Goal: Task Accomplishment & Management: Complete application form

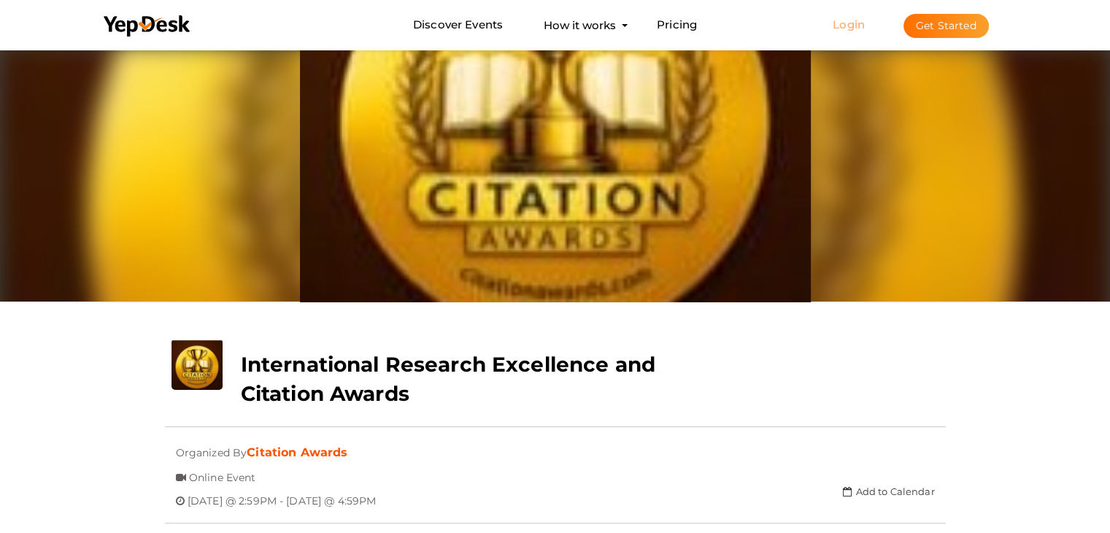
click at [850, 23] on link "Login" at bounding box center [849, 25] width 32 height 14
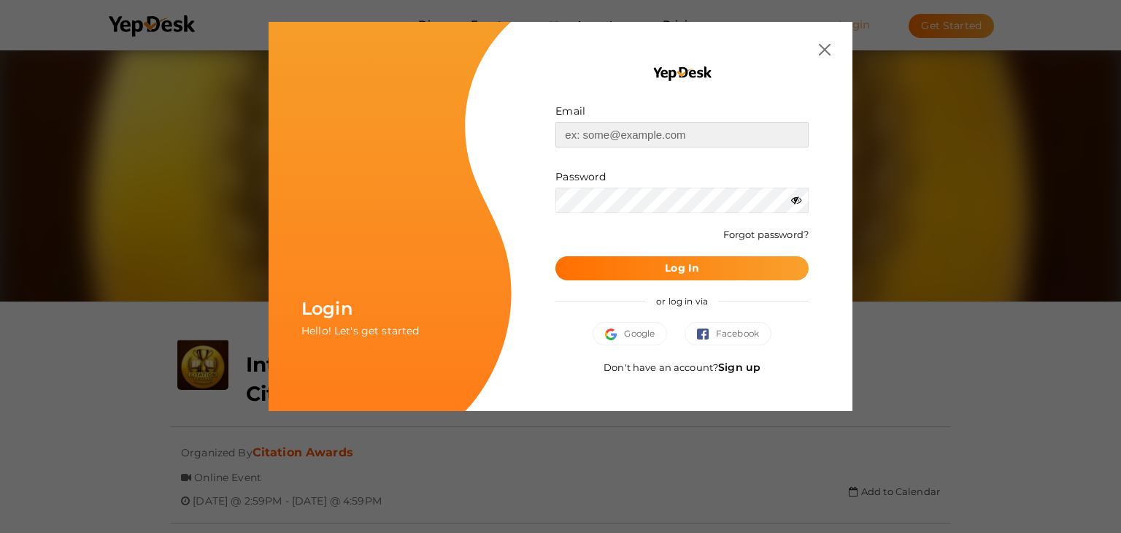
type input "[EMAIL_ADDRESS][DOMAIN_NAME]"
click at [670, 269] on b "Log In" at bounding box center [682, 267] width 34 height 13
click at [798, 199] on icon at bounding box center [796, 200] width 10 height 10
click at [653, 271] on button "Log In" at bounding box center [682, 268] width 253 height 24
click at [602, 269] on button "Log In" at bounding box center [682, 268] width 253 height 24
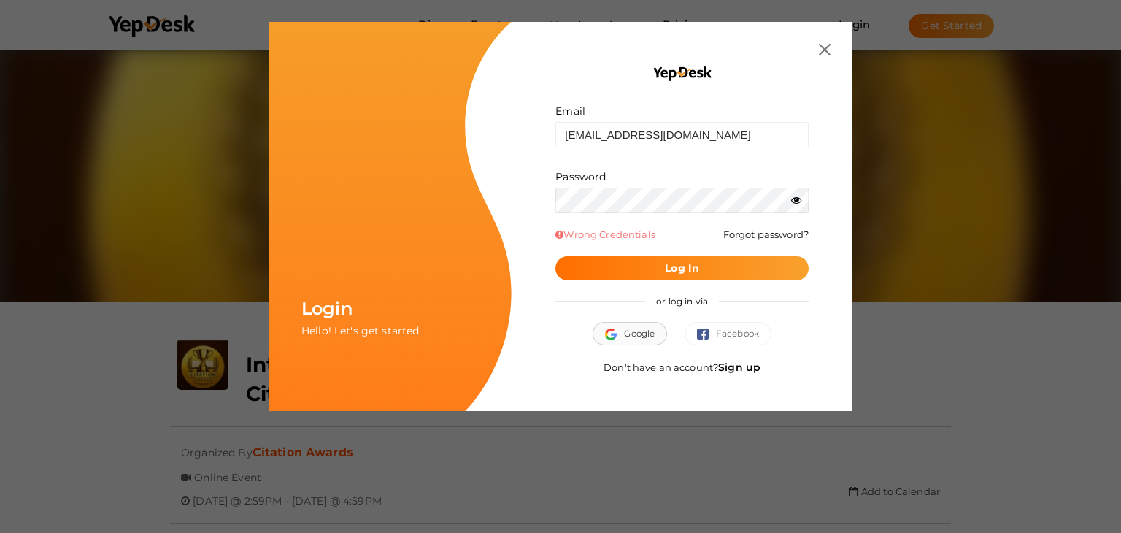
click at [634, 337] on span "Google" at bounding box center [630, 333] width 50 height 15
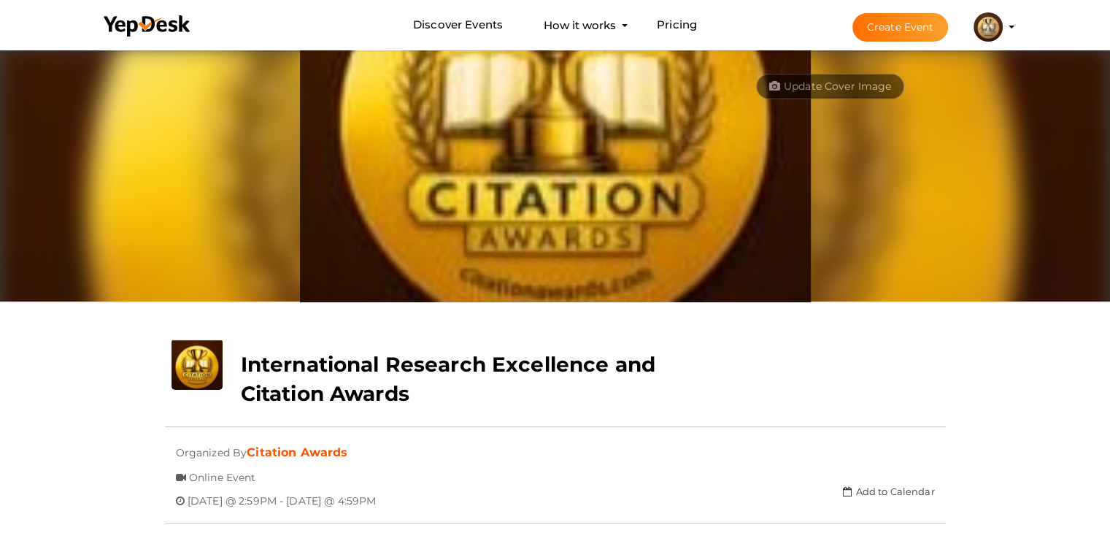
click at [913, 27] on button "Create Event" at bounding box center [901, 27] width 96 height 28
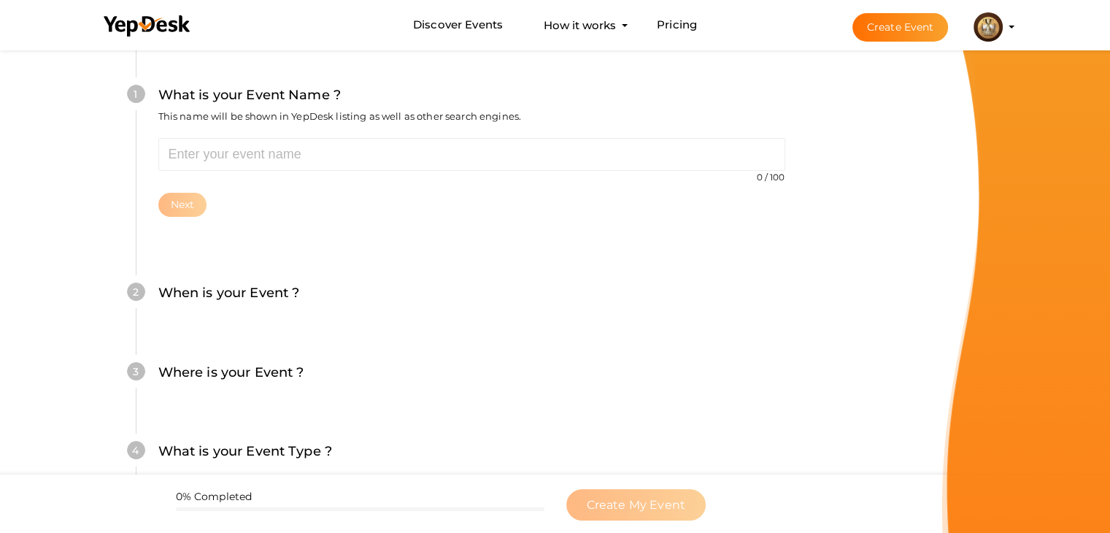
scroll to position [146, 0]
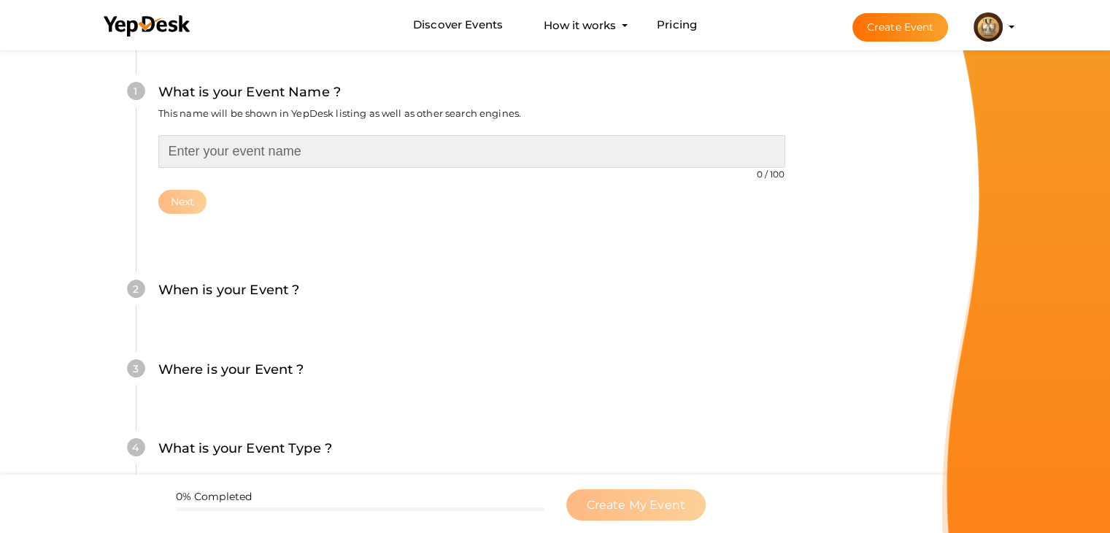
click at [242, 155] on input "text" at bounding box center [471, 151] width 627 height 33
click at [304, 155] on input "text" at bounding box center [471, 151] width 627 height 33
paste input "International Research Excellence and Citation Awards"
type input "International Research Excellence and Citation Awards"
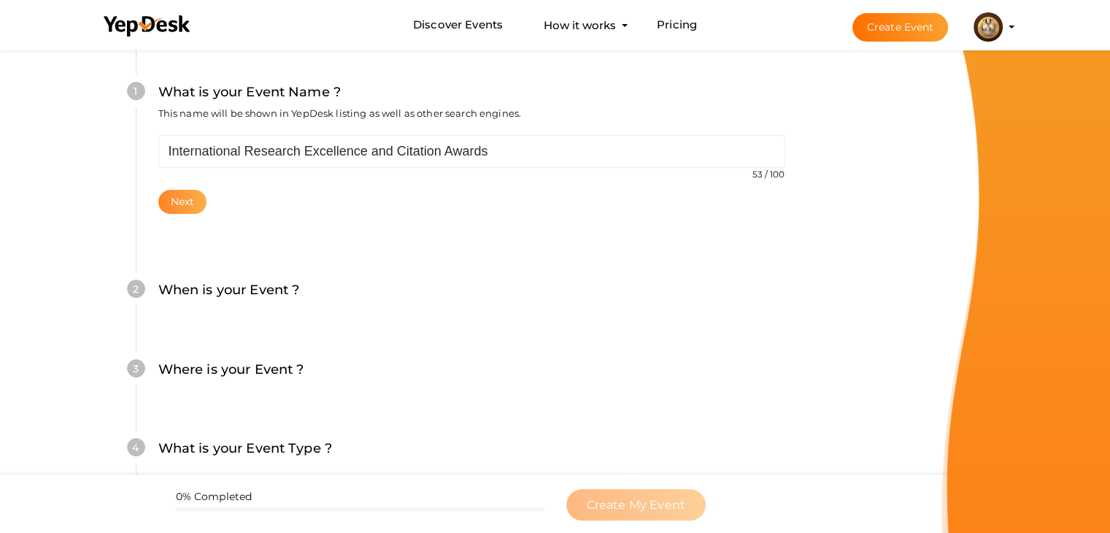
click at [172, 204] on button "Next" at bounding box center [182, 202] width 49 height 24
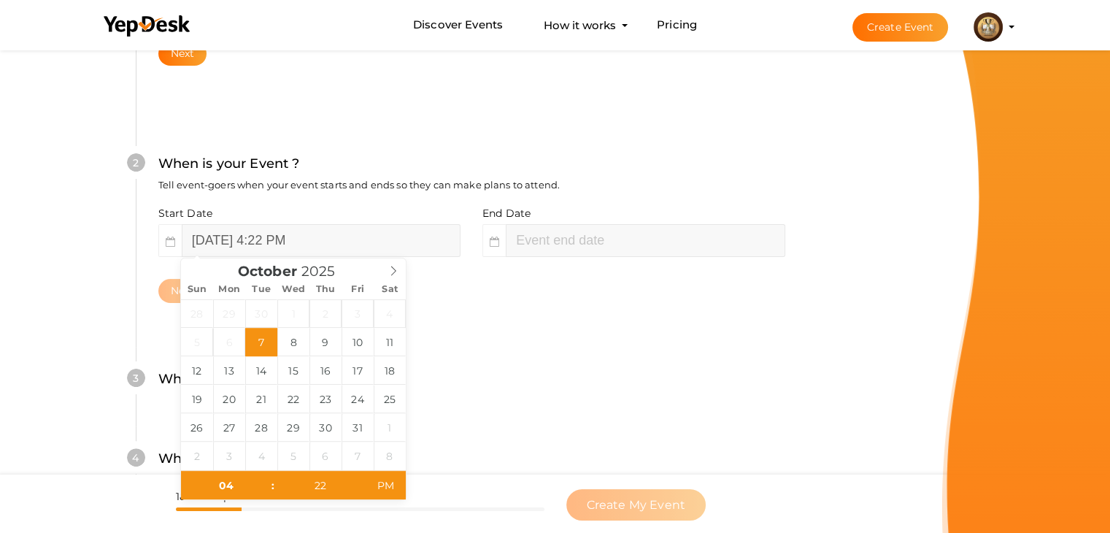
scroll to position [300, 0]
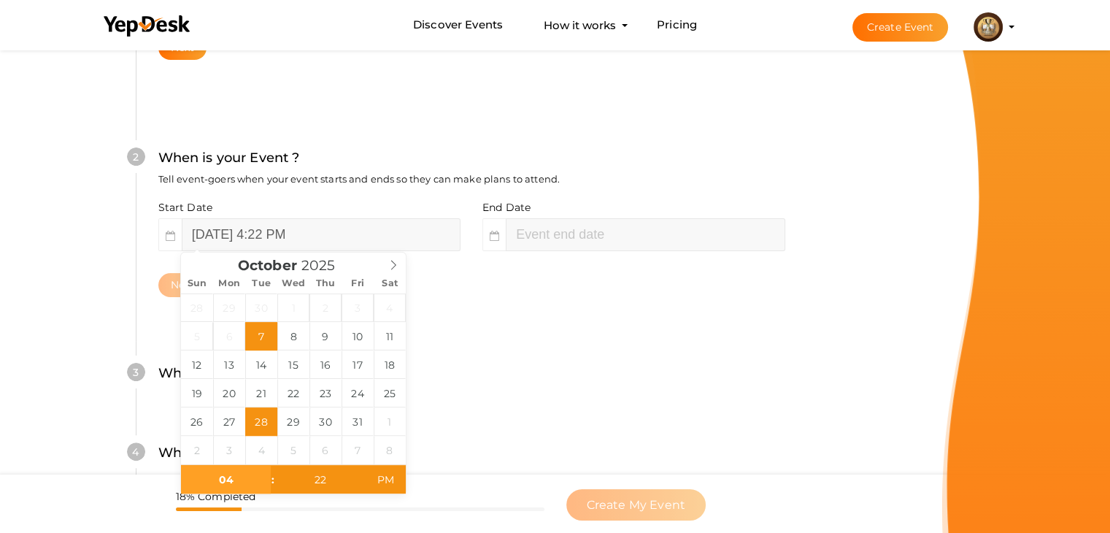
type input "October 7, 2025 4:22 PM"
type input "06"
type input "22"
click at [491, 288] on div "Next" at bounding box center [471, 285] width 627 height 24
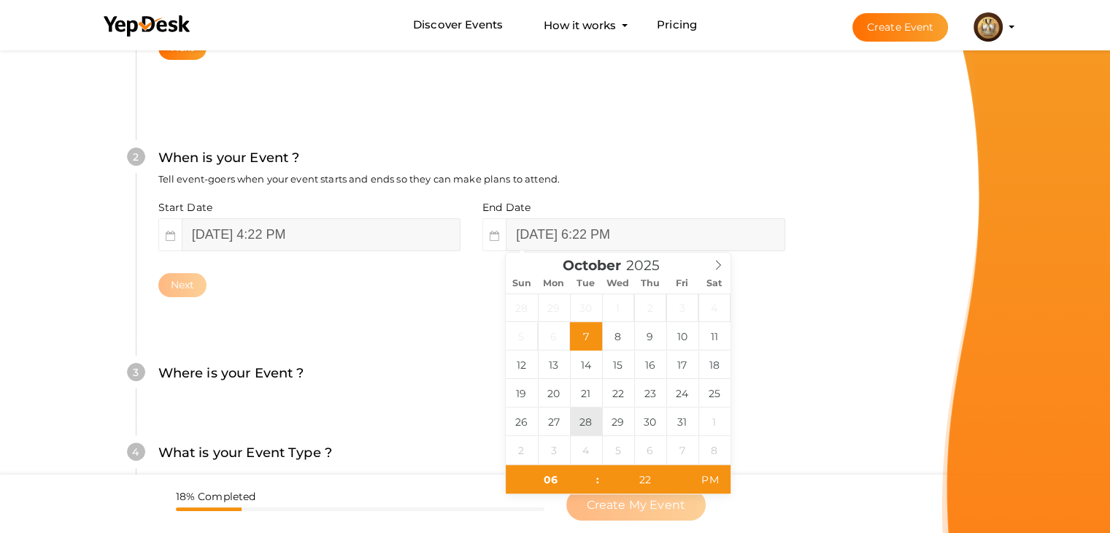
type input "October 28, 2025 6:22 PM"
click at [371, 377] on div "Where is your Event ? Tell event-goers where your event location is." at bounding box center [471, 381] width 627 height 36
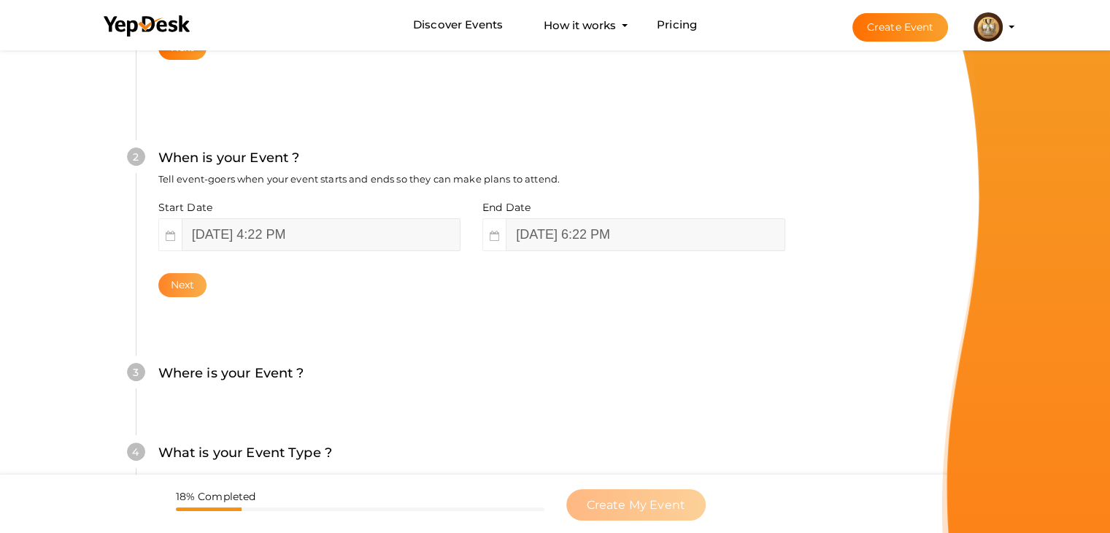
click at [181, 287] on button "Next" at bounding box center [182, 285] width 49 height 24
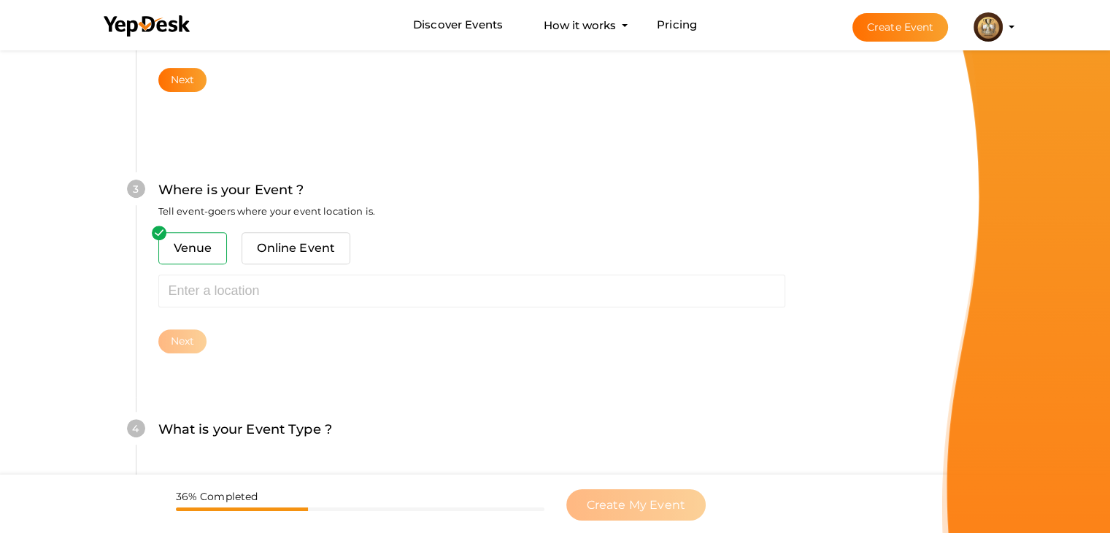
scroll to position [537, 0]
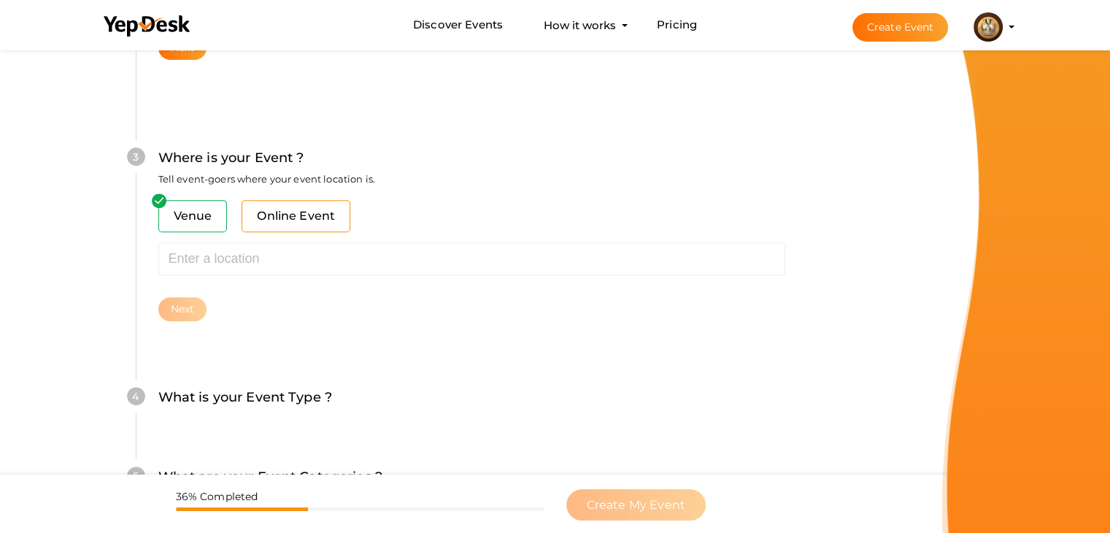
click at [291, 216] on span "Online Event" at bounding box center [296, 216] width 109 height 32
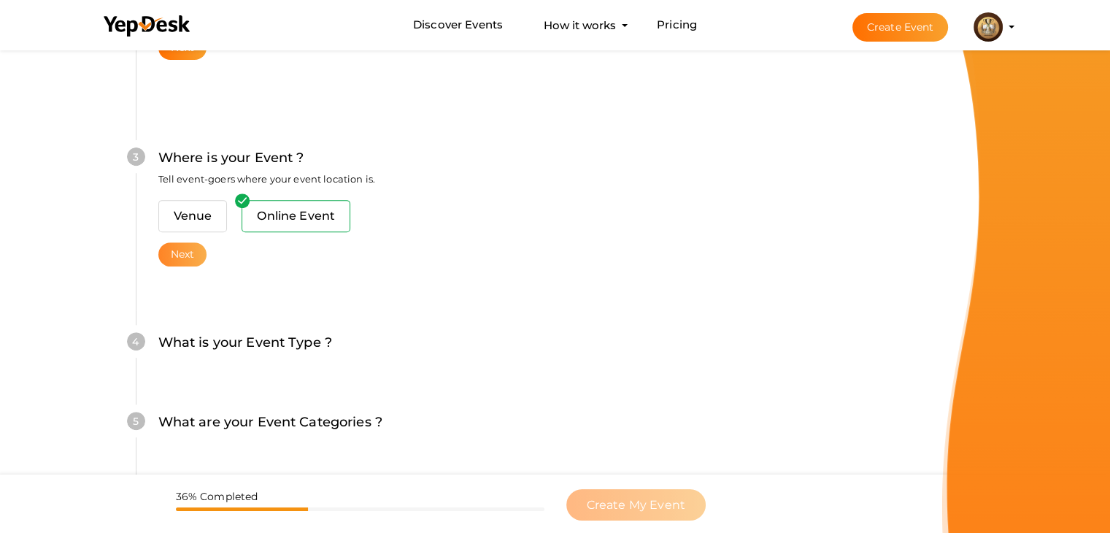
click at [184, 256] on button "Next" at bounding box center [182, 254] width 49 height 24
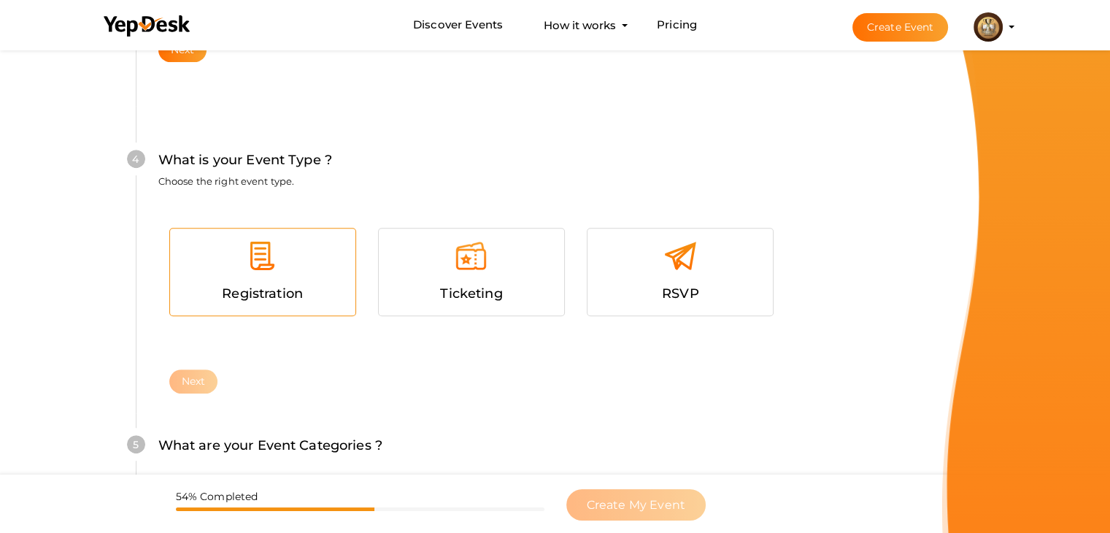
scroll to position [744, 0]
click at [324, 290] on div "Registration" at bounding box center [263, 291] width 164 height 21
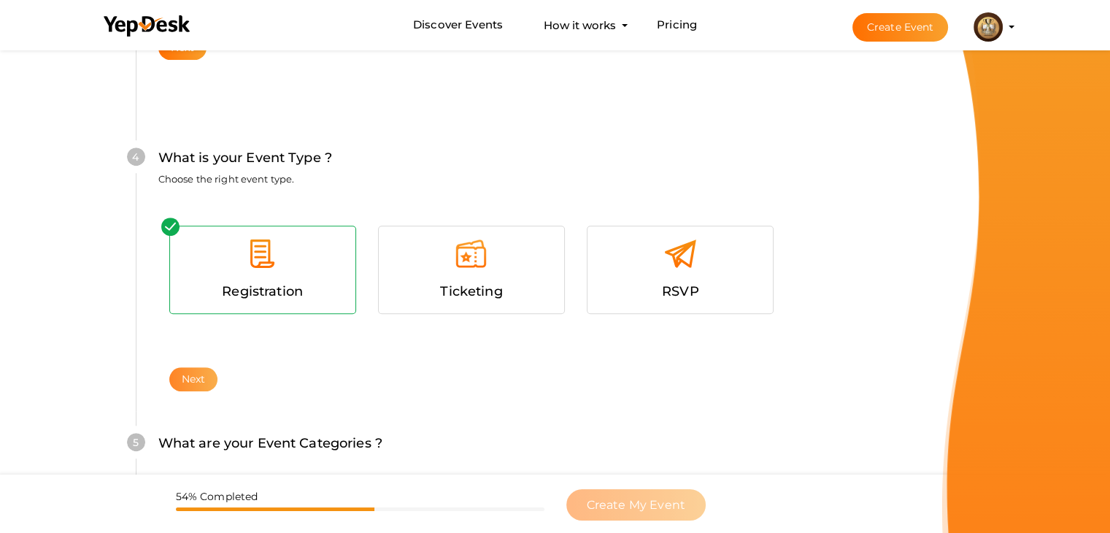
click at [181, 377] on button "Next" at bounding box center [193, 379] width 49 height 24
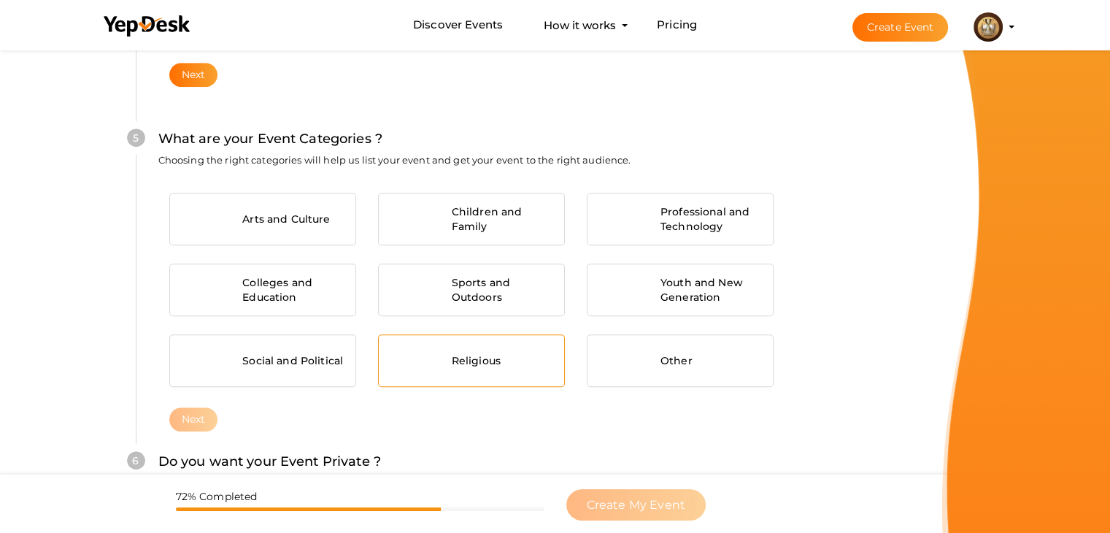
scroll to position [1050, 0]
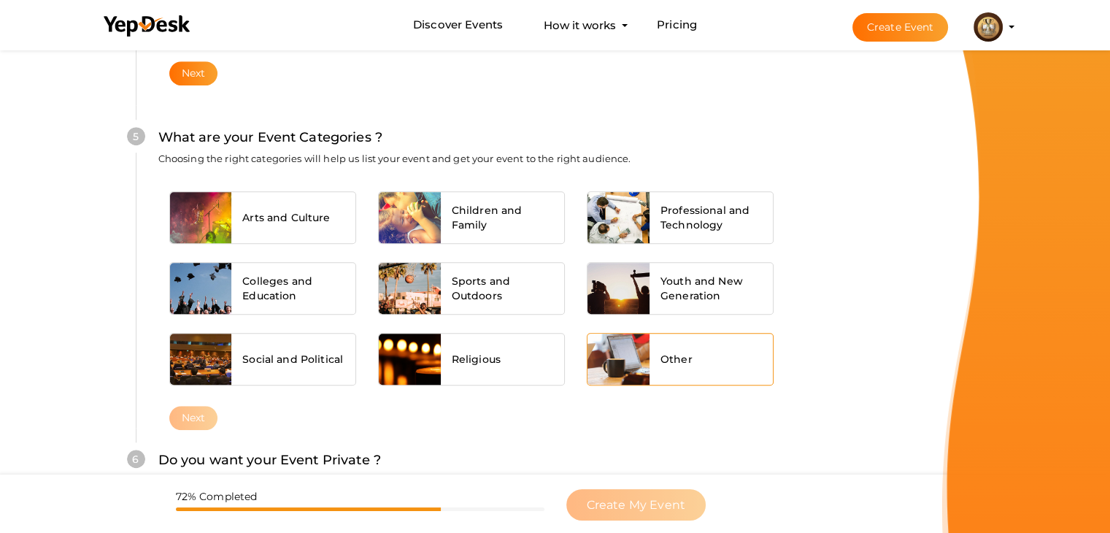
click at [699, 369] on div "Other" at bounding box center [712, 359] width 124 height 51
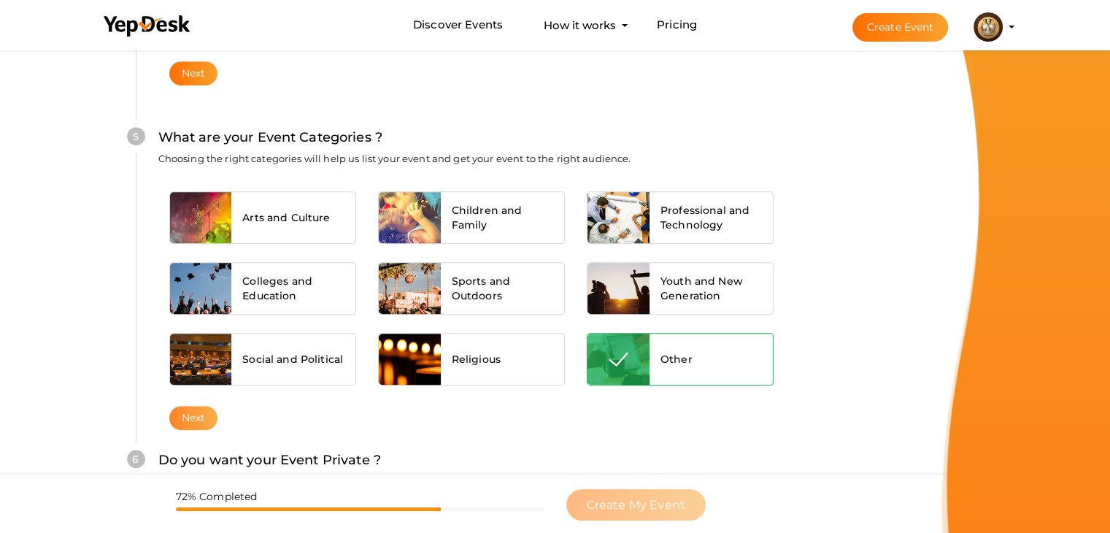
click at [193, 408] on button "Next" at bounding box center [193, 418] width 49 height 24
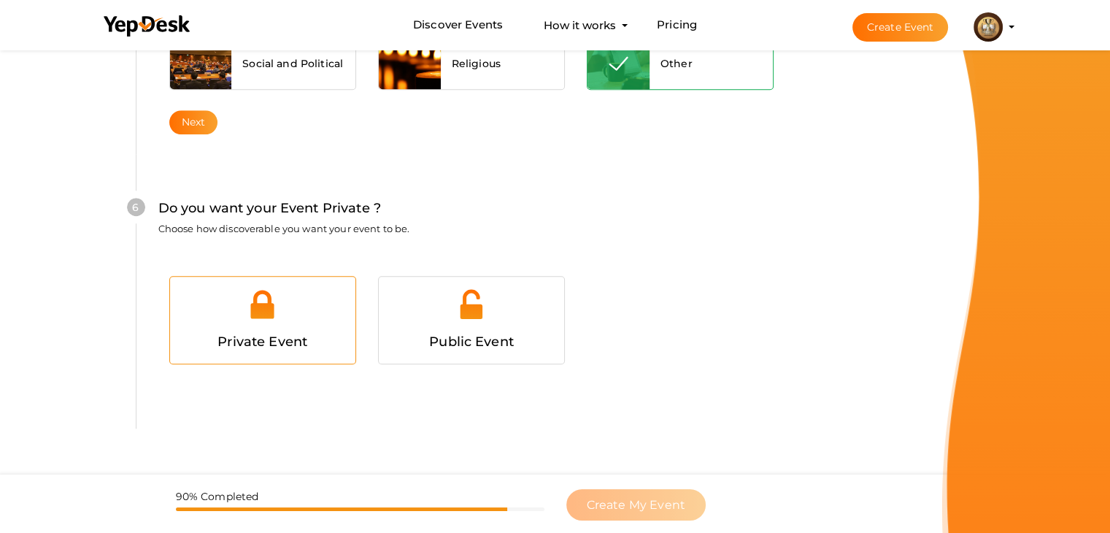
scroll to position [1370, 0]
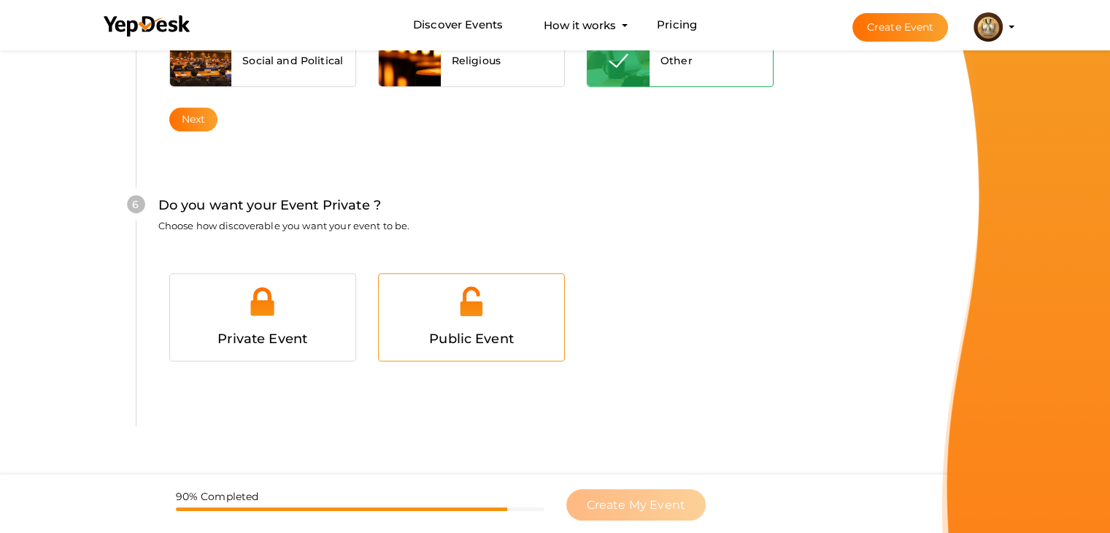
click at [434, 339] on span "Public Event" at bounding box center [471, 339] width 85 height 16
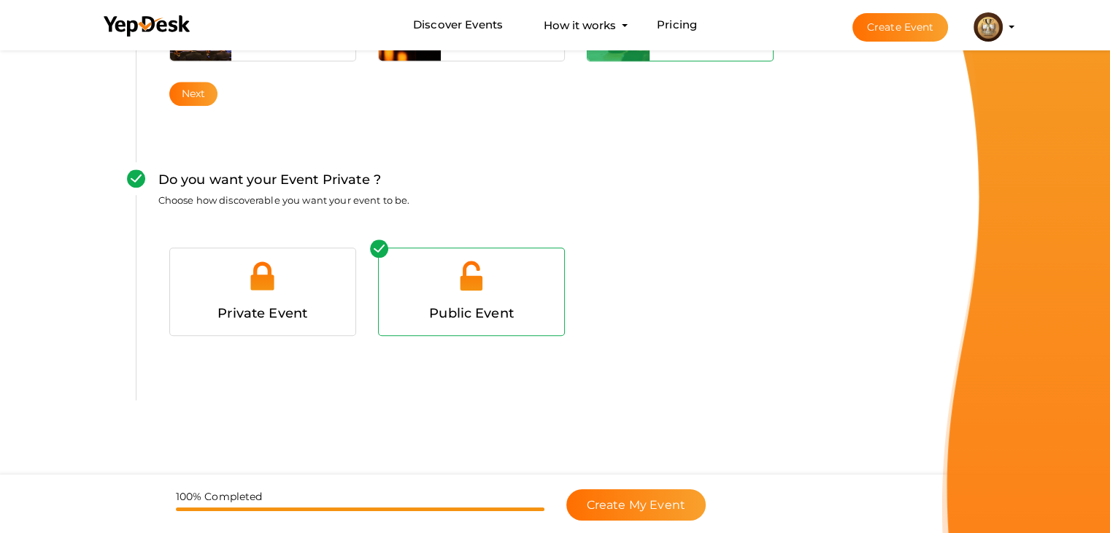
scroll to position [1409, 0]
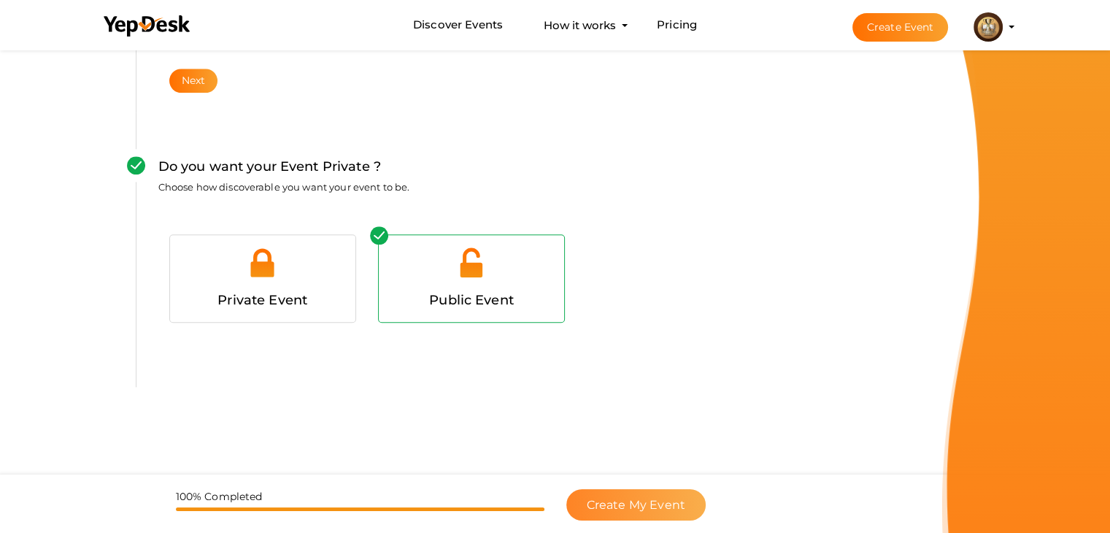
click at [618, 507] on span "Create My Event" at bounding box center [636, 505] width 99 height 14
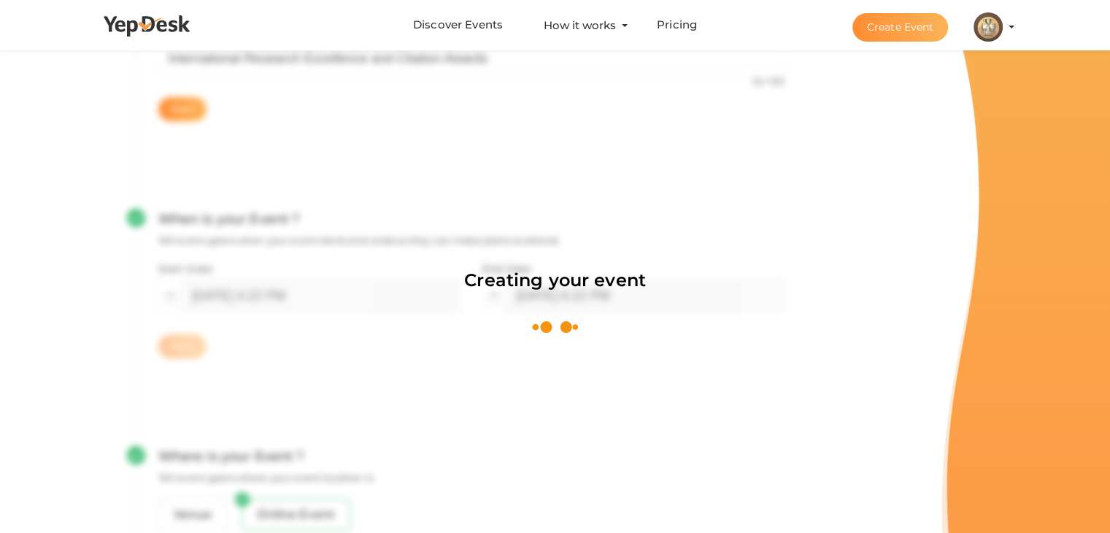
scroll to position [219, 0]
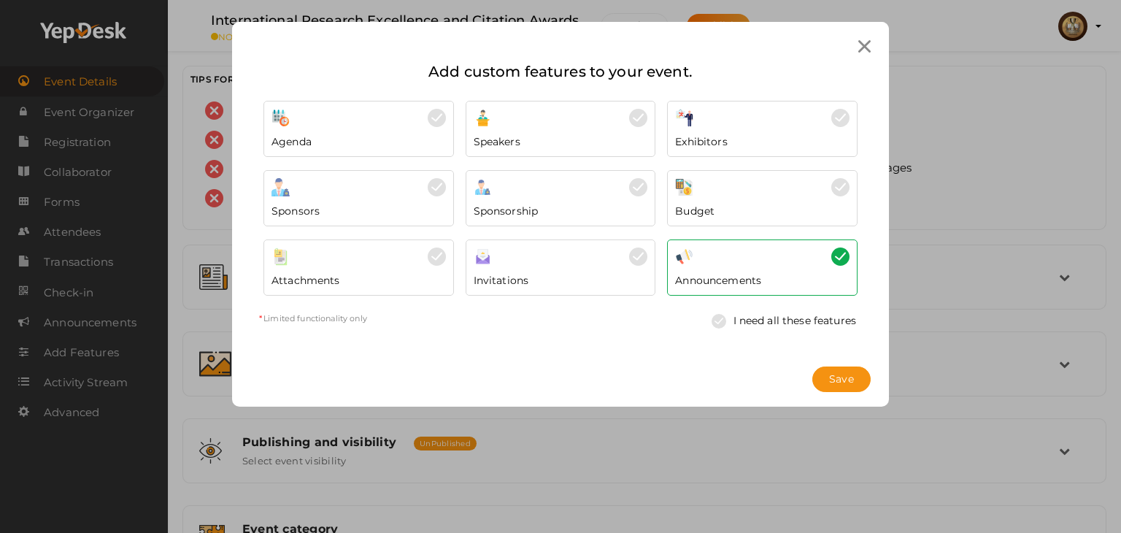
click at [832, 120] on img at bounding box center [840, 118] width 18 height 18
click at [825, 378] on button "Save" at bounding box center [841, 379] width 58 height 26
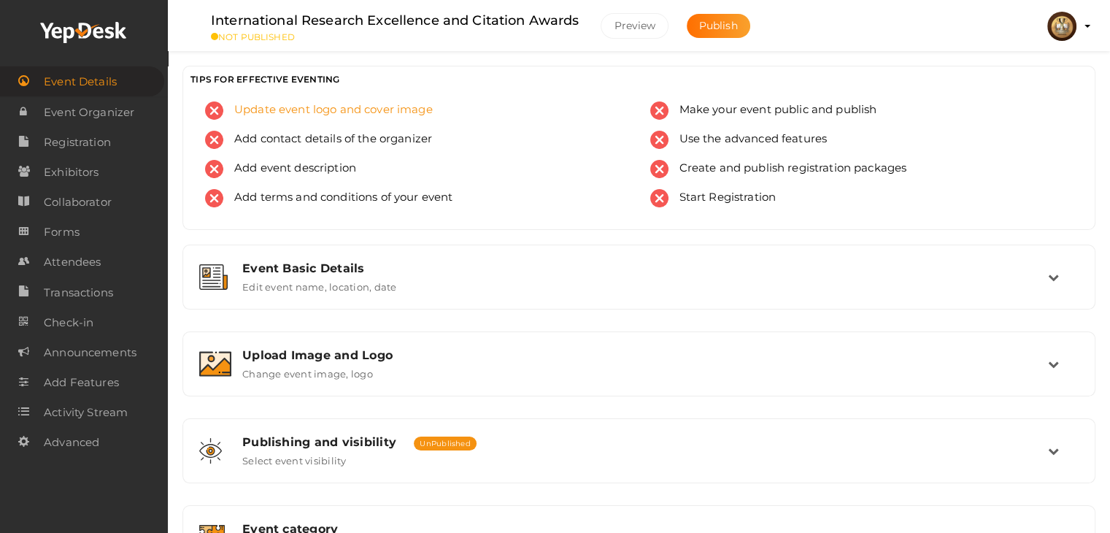
click at [322, 113] on span "Update event logo and cover image" at bounding box center [328, 110] width 210 height 18
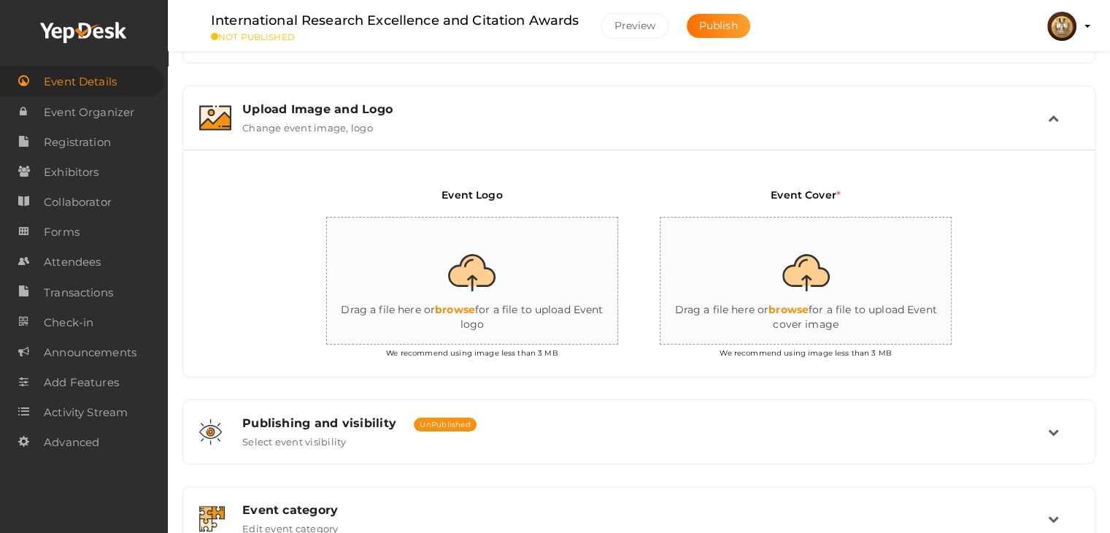
click at [477, 288] on input "file" at bounding box center [473, 282] width 292 height 128
type input "C:\fakepath\citation logo.jpg"
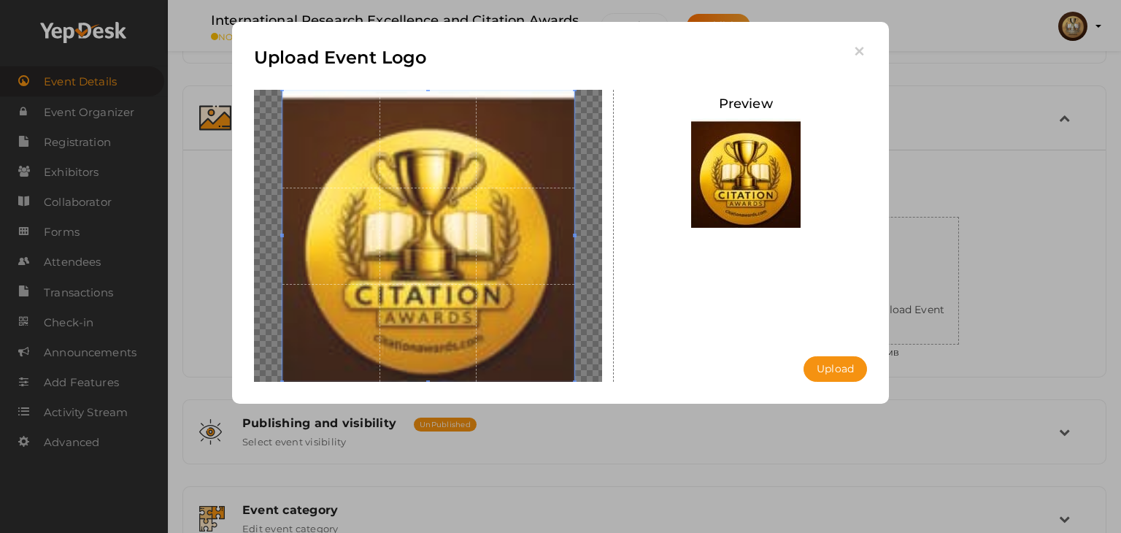
drag, startPoint x: 419, startPoint y: 234, endPoint x: 426, endPoint y: 193, distance: 41.4
click at [426, 193] on span at bounding box center [429, 236] width 292 height 292
click at [748, 185] on img at bounding box center [746, 173] width 110 height 110
click at [823, 369] on button "Upload" at bounding box center [836, 369] width 64 height 26
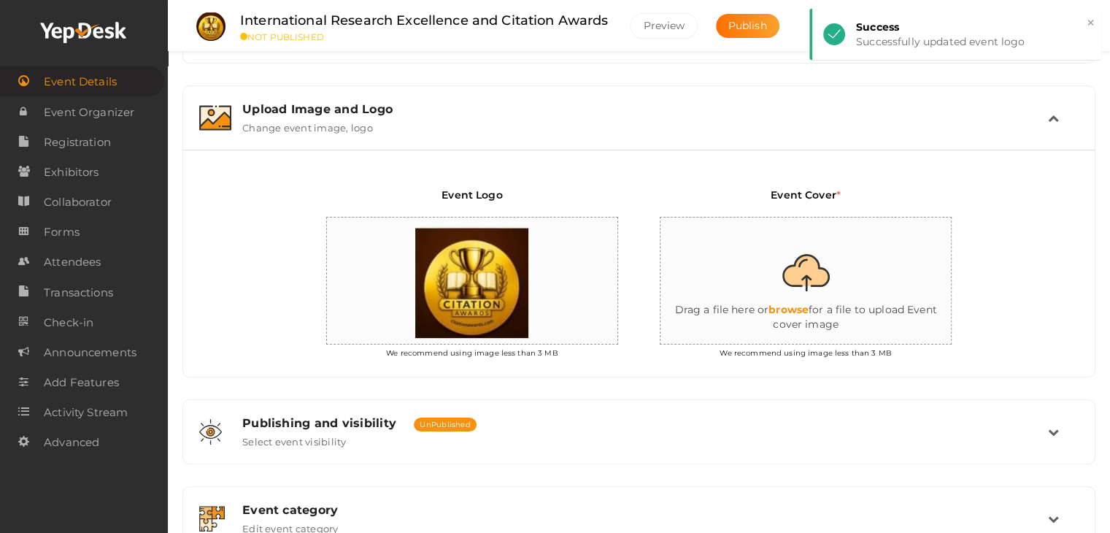
click at [806, 301] on input "file" at bounding box center [807, 282] width 292 height 128
type input "C:\fakepath\International Research Excellence and Citation Awards (7).png"
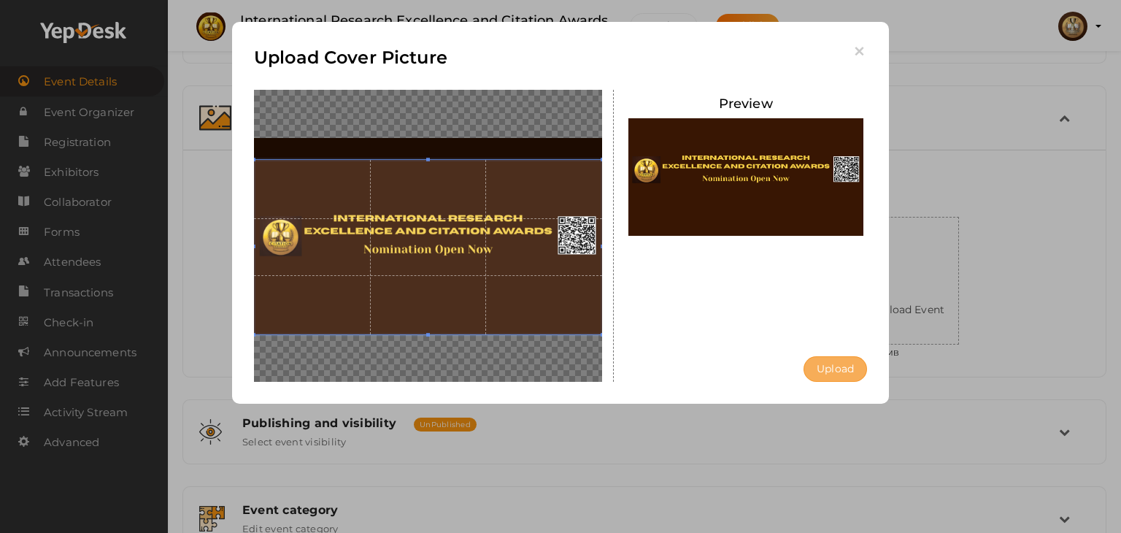
click at [837, 365] on button "Upload" at bounding box center [836, 369] width 64 height 26
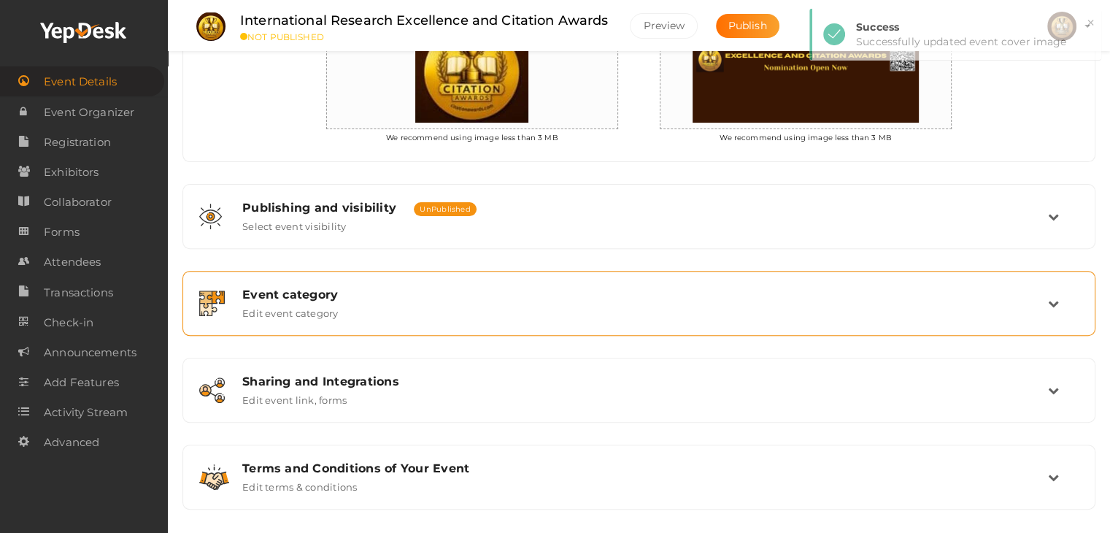
scroll to position [472, 0]
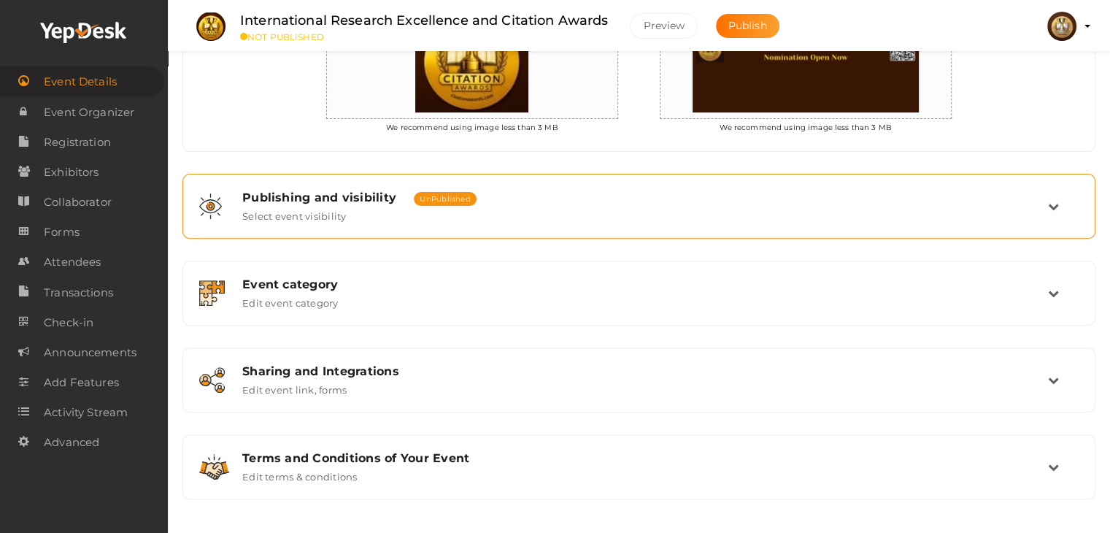
click at [431, 215] on div "Publishing and visibility Published UnPublished Select event visibility" at bounding box center [639, 206] width 817 height 31
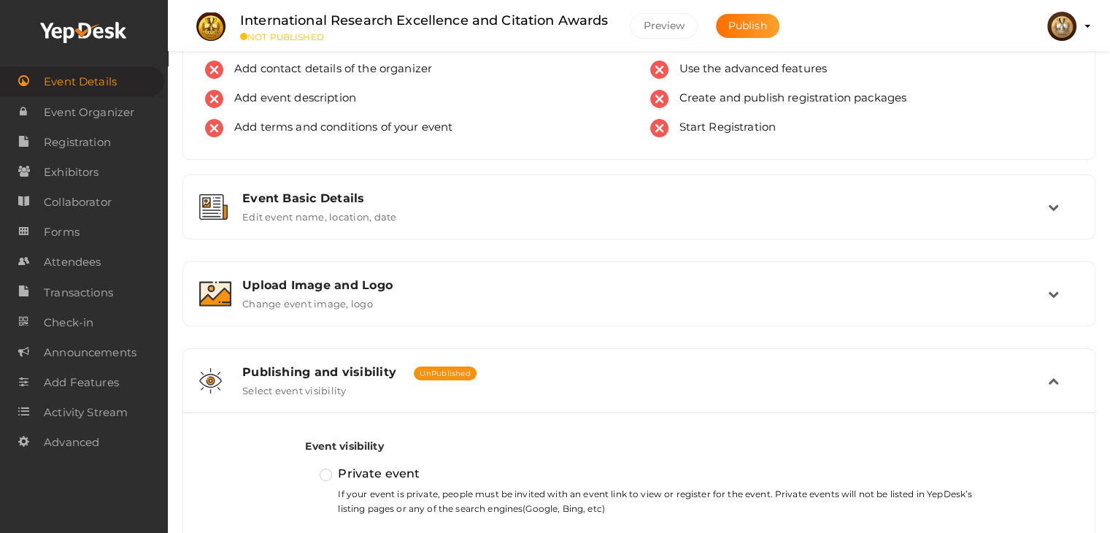
scroll to position [0, 0]
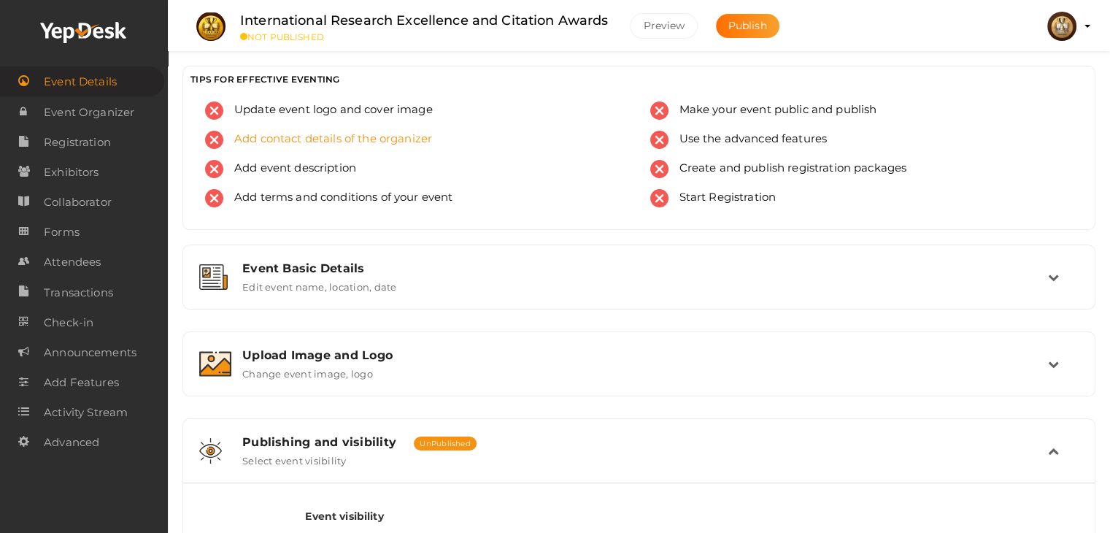
click at [256, 137] on span "Add contact details of the organizer" at bounding box center [327, 140] width 209 height 18
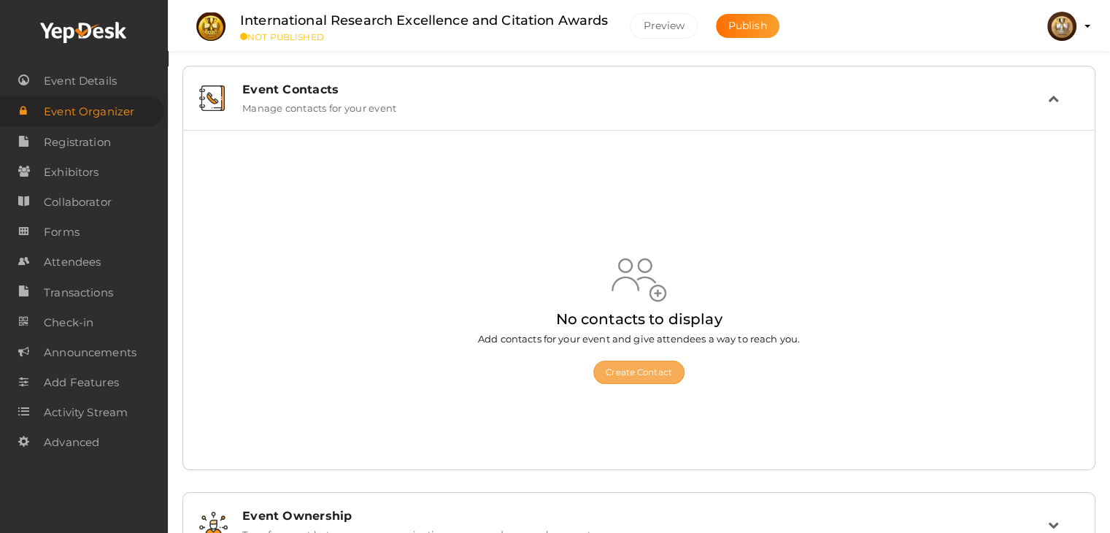
click at [637, 372] on button "Create Contact" at bounding box center [638, 372] width 91 height 23
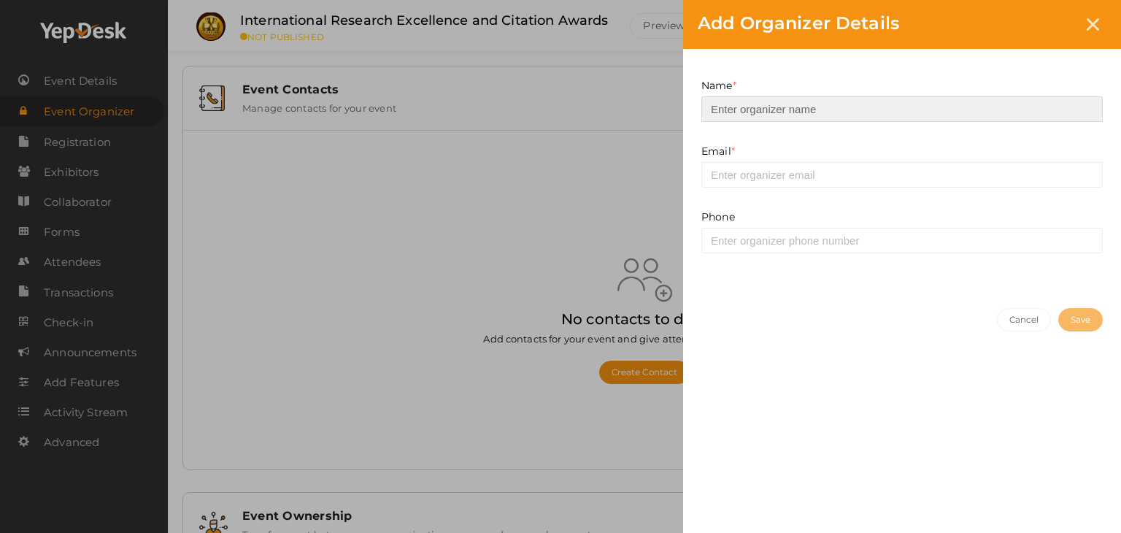
click at [745, 109] on input at bounding box center [903, 109] width 402 height 26
type input "citation awards"
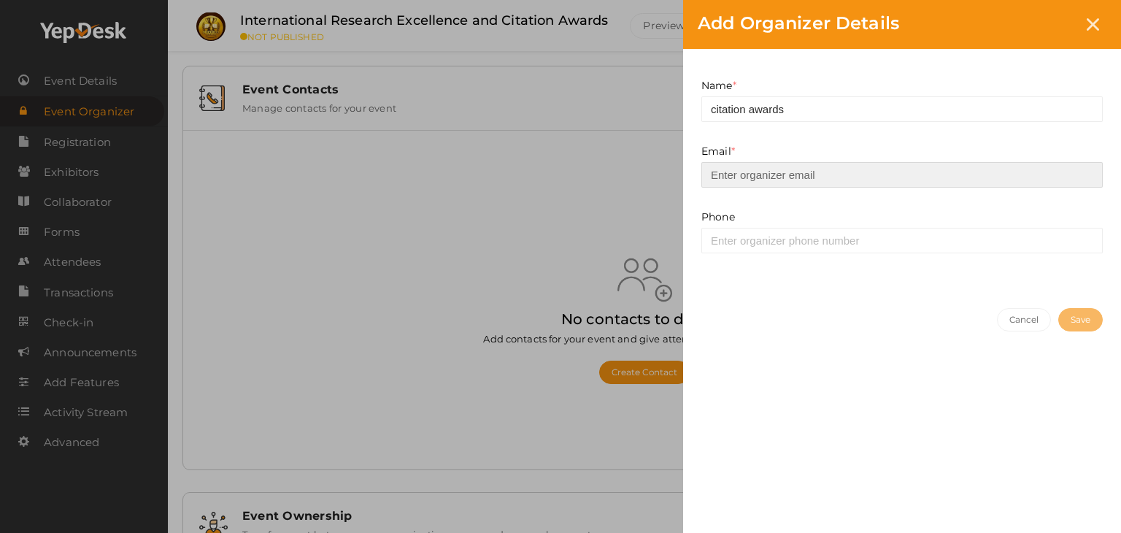
type input "[EMAIL_ADDRESS][DOMAIN_NAME]"
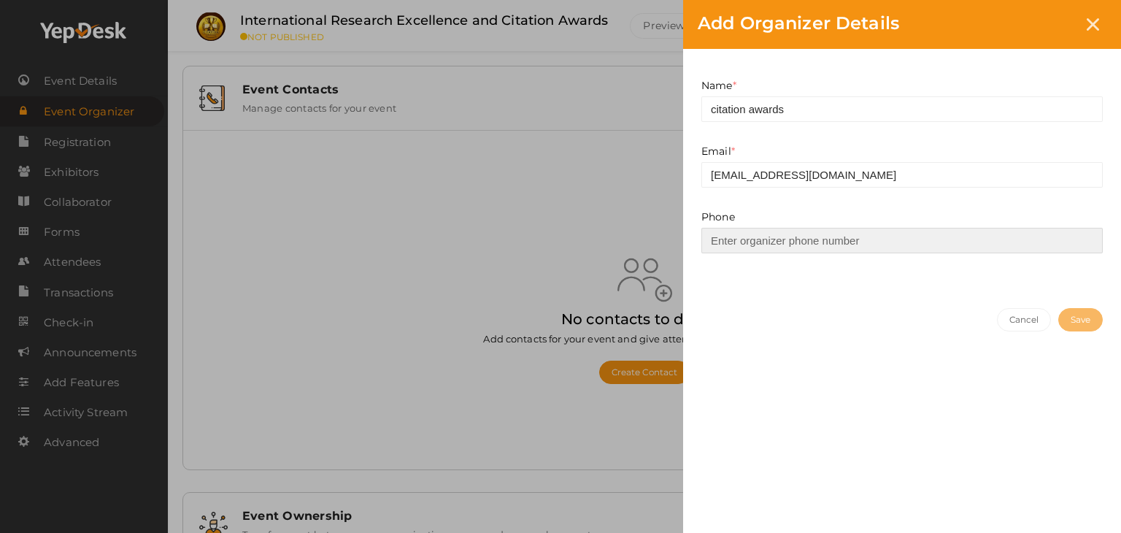
type input "08110004106"
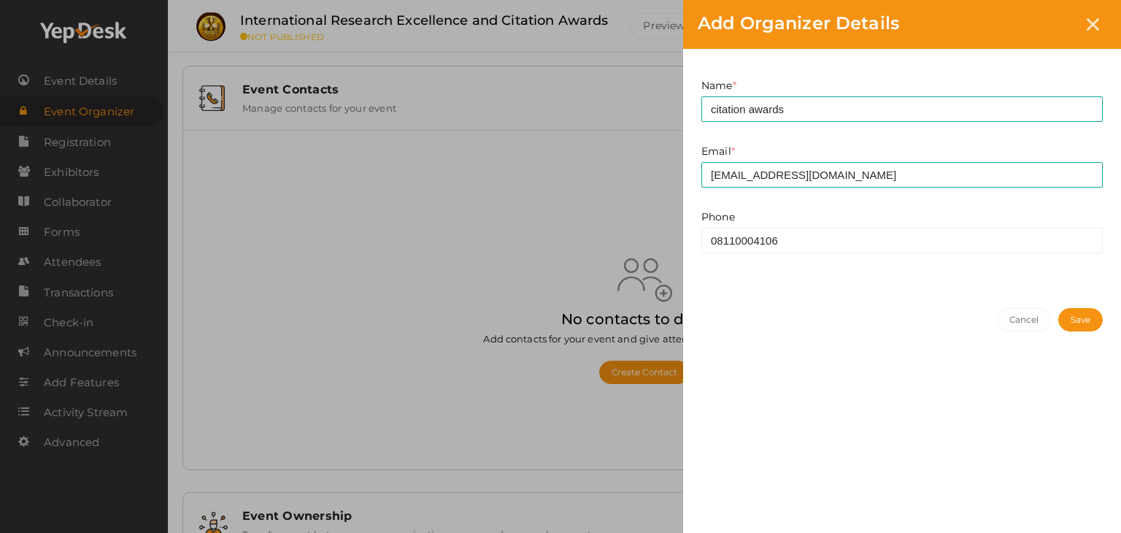
click at [1060, 319] on button "Save" at bounding box center [1081, 319] width 45 height 23
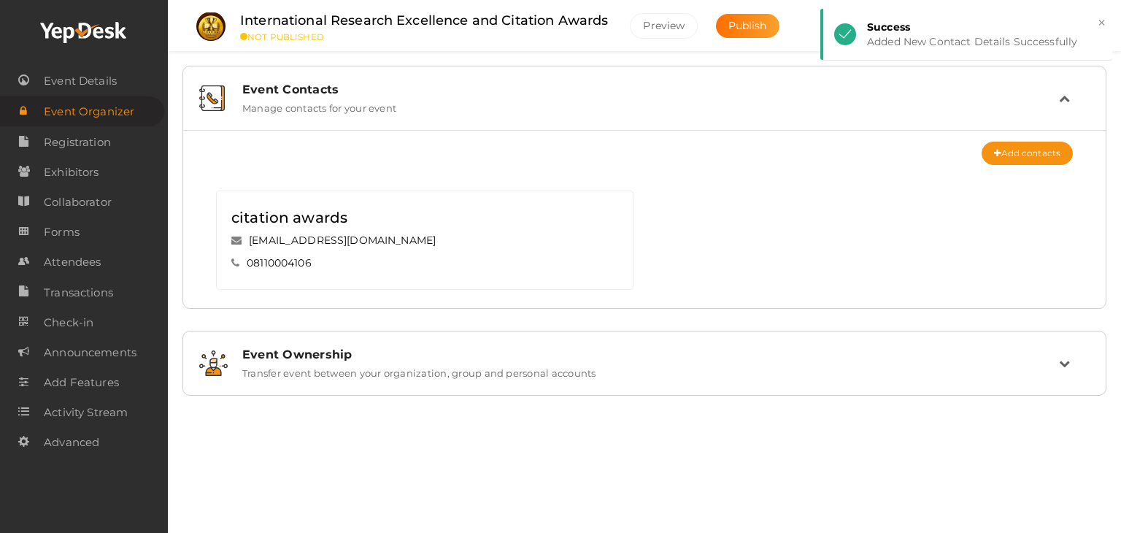
click at [508, 373] on label "Transfer event between your organization, group and personal accounts" at bounding box center [419, 370] width 354 height 18
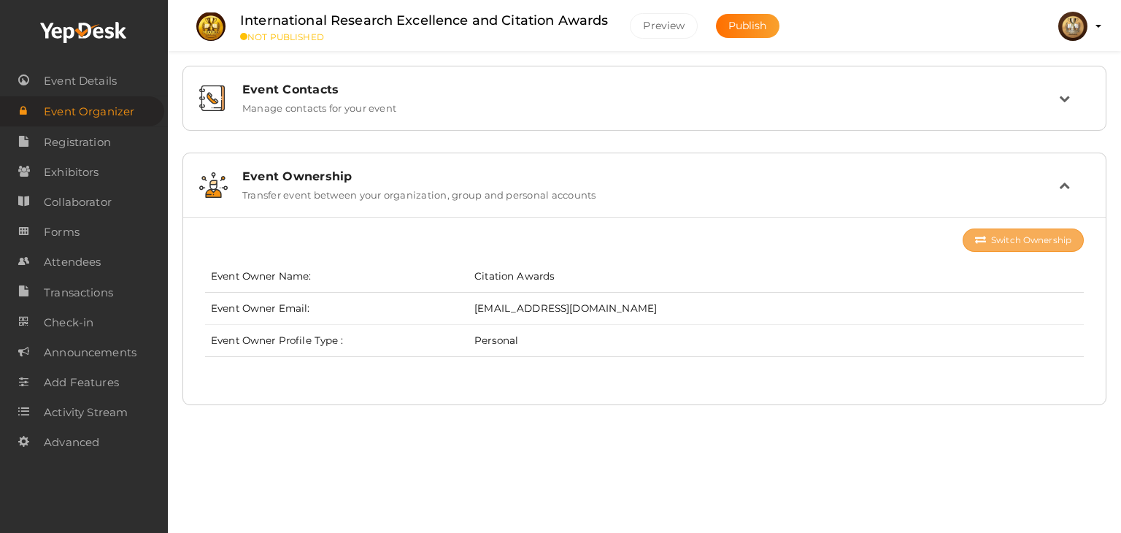
click at [1010, 243] on button "Switch Ownership" at bounding box center [1023, 239] width 121 height 23
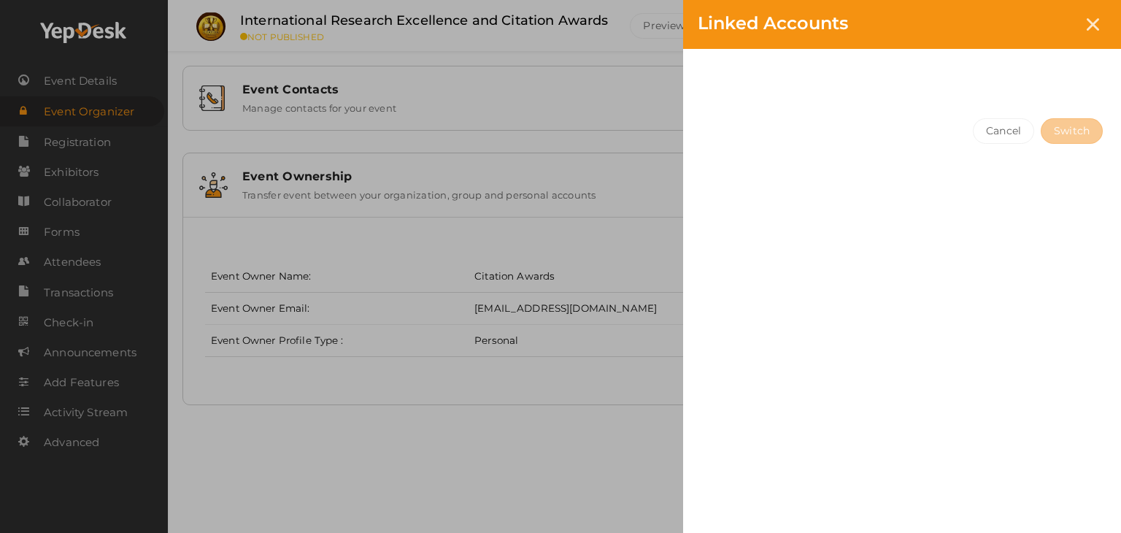
click at [561, 412] on div "Linked Accounts Cancel Switch" at bounding box center [560, 266] width 1121 height 533
click at [1095, 21] on icon at bounding box center [1093, 24] width 12 height 12
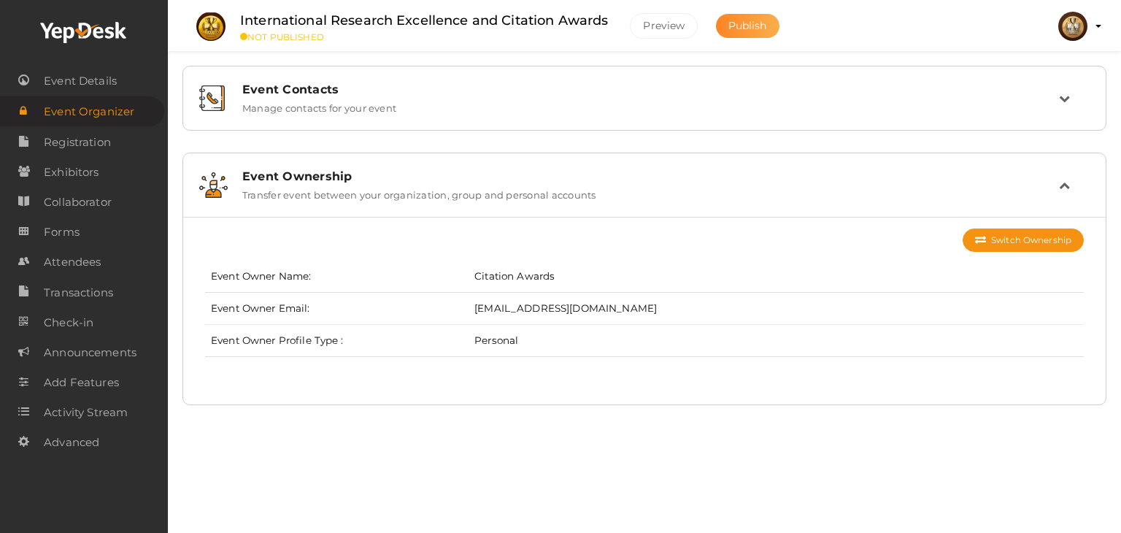
click at [758, 30] on span "Publish" at bounding box center [748, 25] width 39 height 13
click at [64, 145] on span "Registration" at bounding box center [77, 142] width 67 height 29
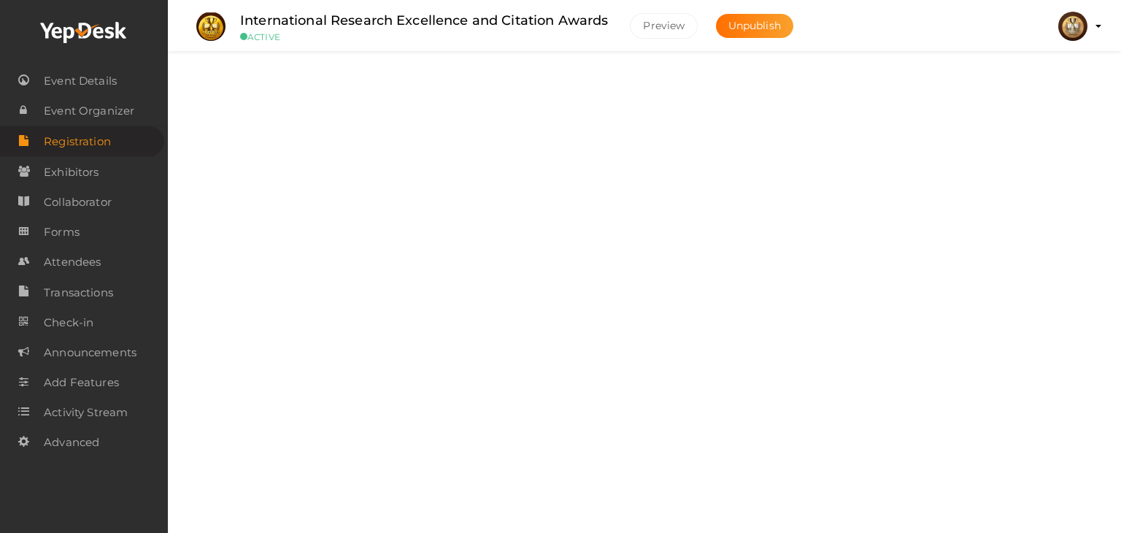
click at [1064, 87] on label at bounding box center [1055, 86] width 58 height 26
click at [1036, 85] on input "checkbox" at bounding box center [1030, 80] width 9 height 9
checkbox input "true"
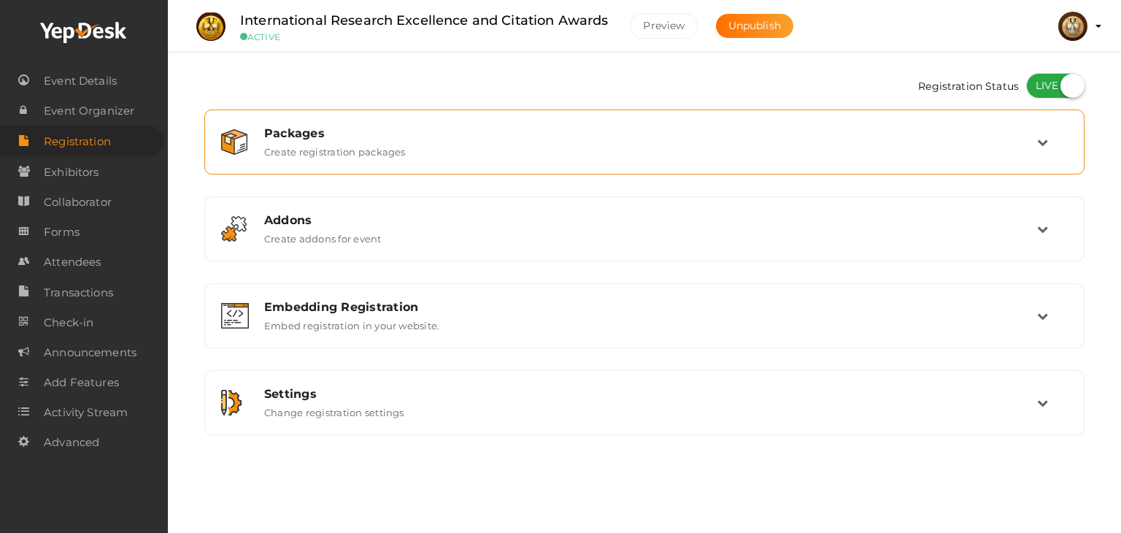
click at [750, 153] on div "Packages Create registration packages" at bounding box center [645, 141] width 784 height 31
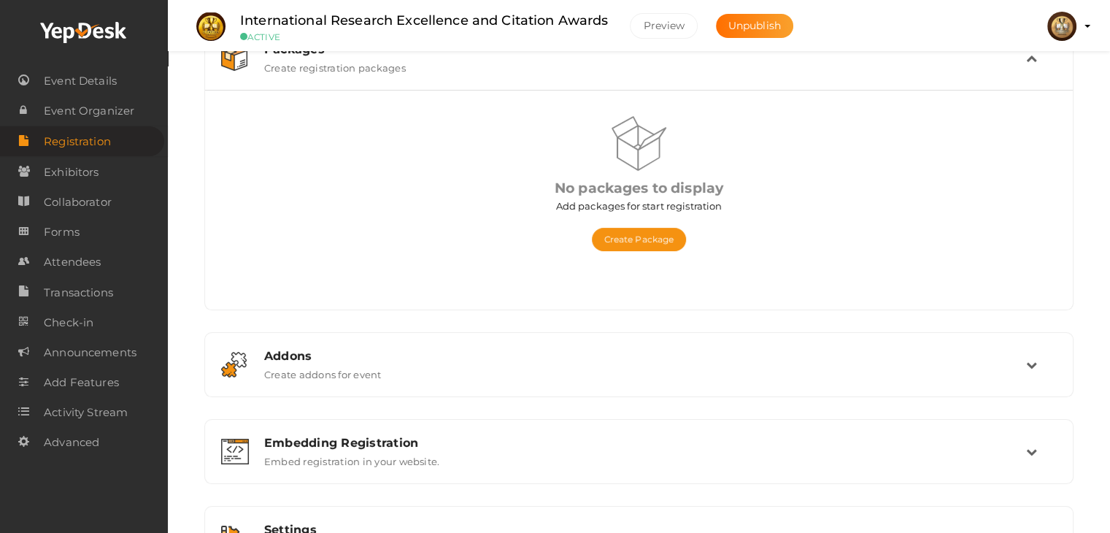
scroll to position [194, 0]
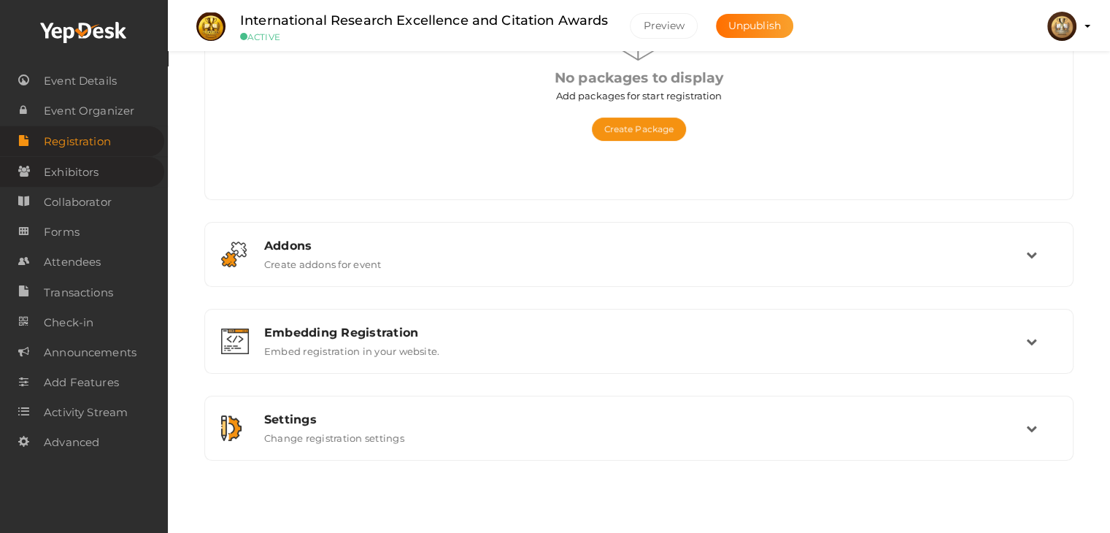
click at [72, 170] on span "Exhibitors" at bounding box center [71, 172] width 55 height 29
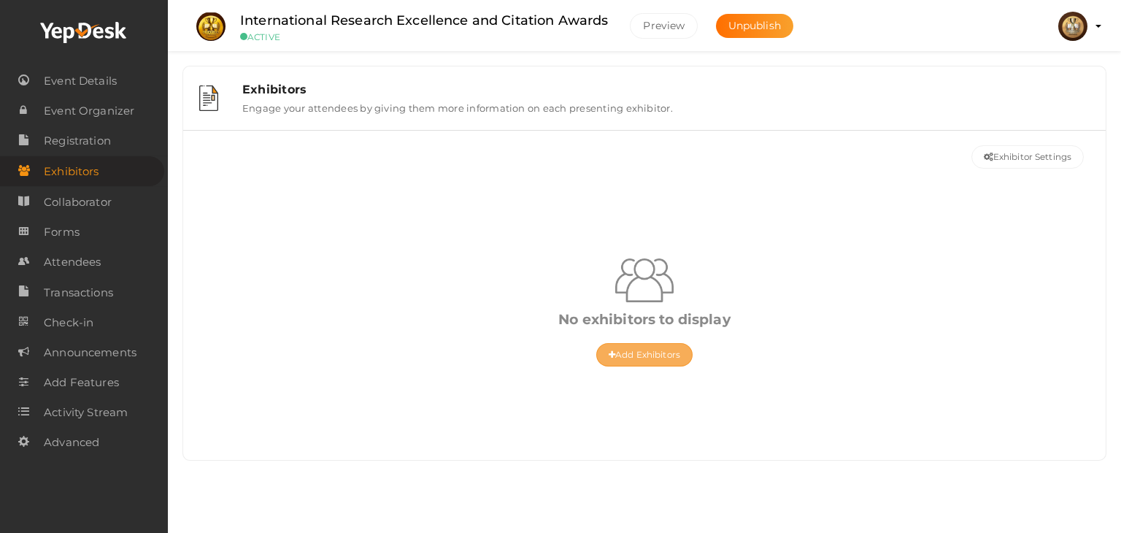
click at [648, 355] on button "Add Exhibitors" at bounding box center [644, 354] width 96 height 23
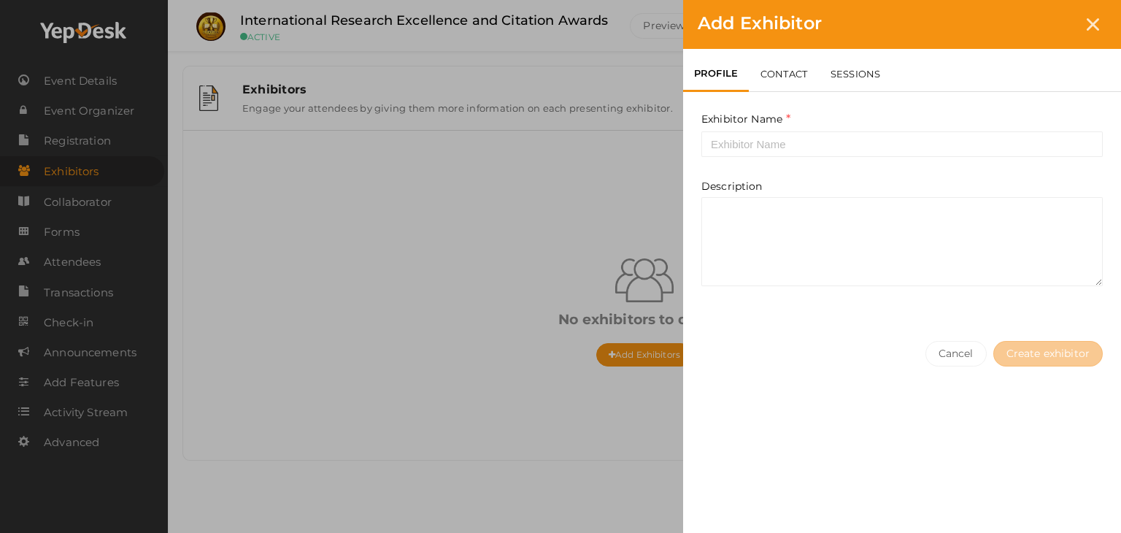
click at [607, 301] on div "Add Exhibitor PROFILE CONTACT SESSIONS Exhibitor Name This field is Required. D…" at bounding box center [560, 266] width 1121 height 533
click at [575, 115] on div "Add Exhibitor PROFILE CONTACT SESSIONS Exhibitor Name This field is Required. D…" at bounding box center [560, 266] width 1121 height 533
click at [1092, 15] on div at bounding box center [1093, 24] width 27 height 27
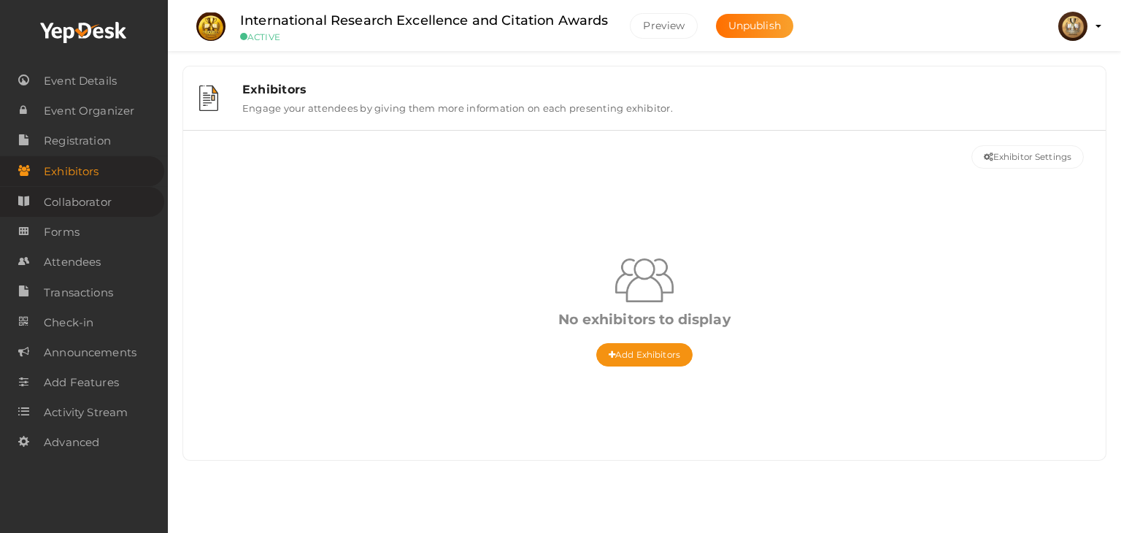
click at [112, 205] on link "Collaborator" at bounding box center [82, 202] width 164 height 30
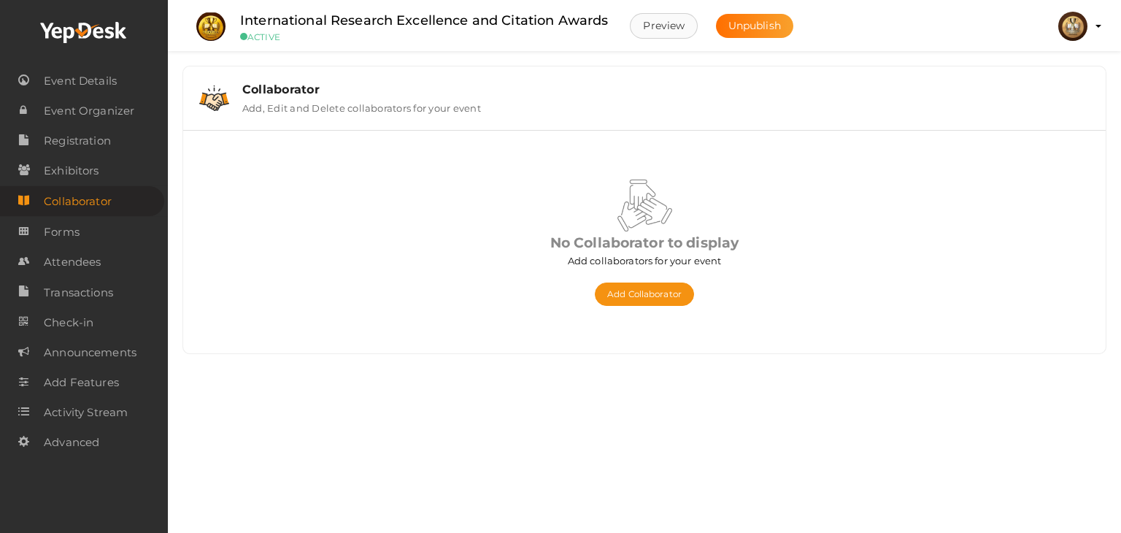
click at [663, 25] on button "Preview" at bounding box center [664, 26] width 68 height 26
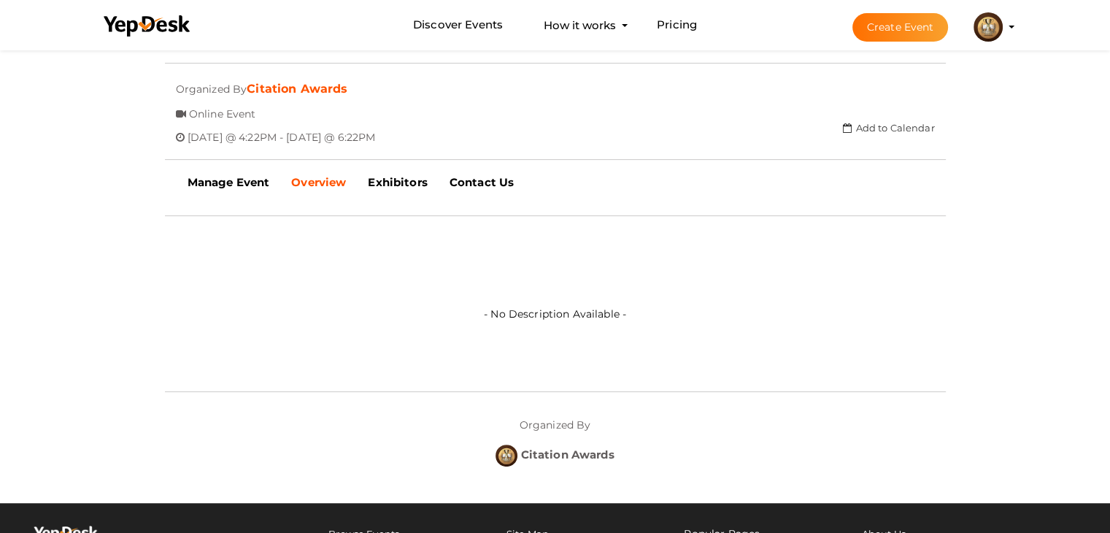
scroll to position [365, 0]
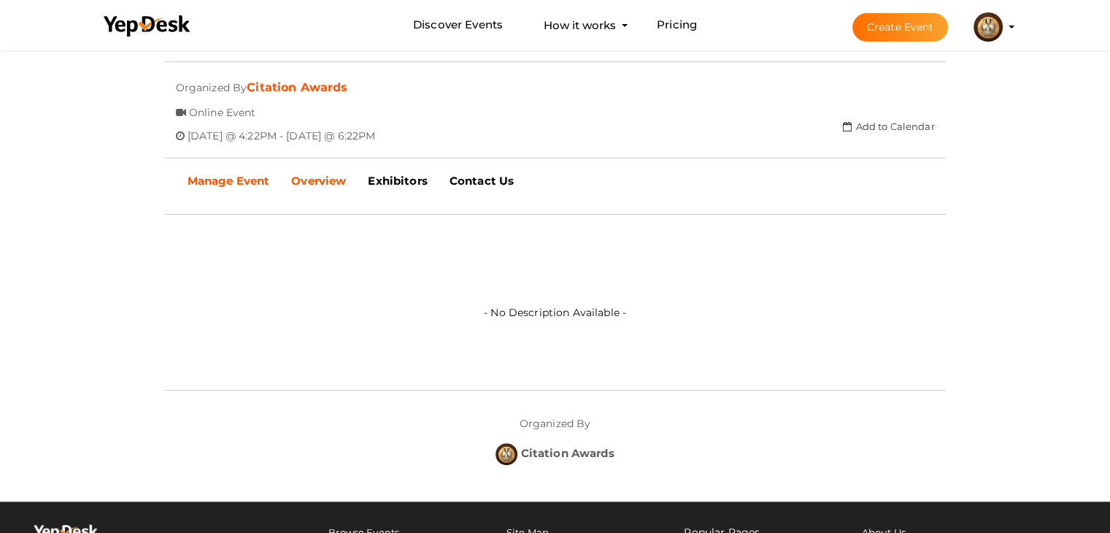
click at [228, 185] on b "Manage Event" at bounding box center [229, 181] width 82 height 14
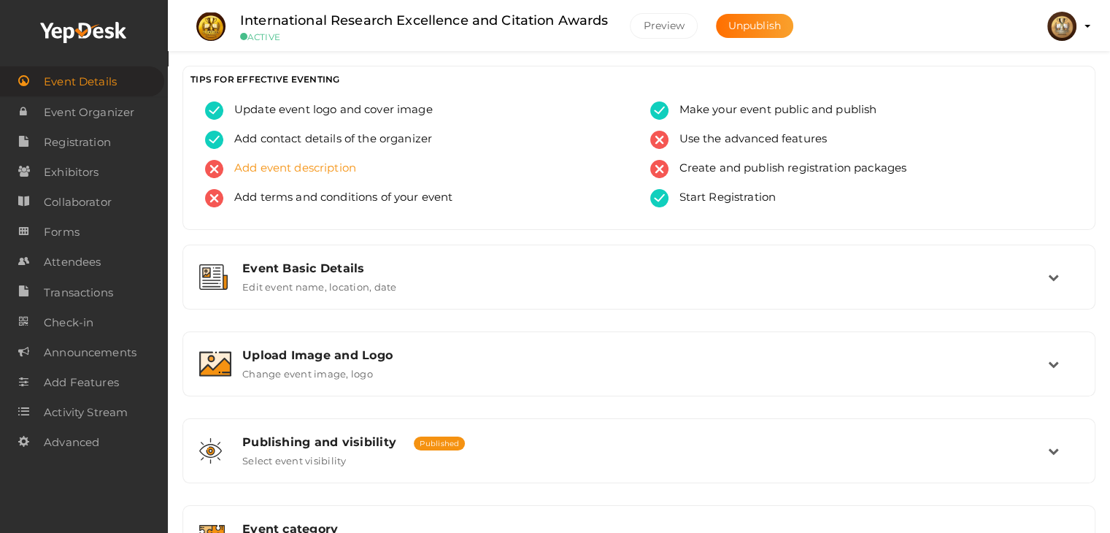
click at [266, 173] on span "Add event description" at bounding box center [289, 169] width 133 height 18
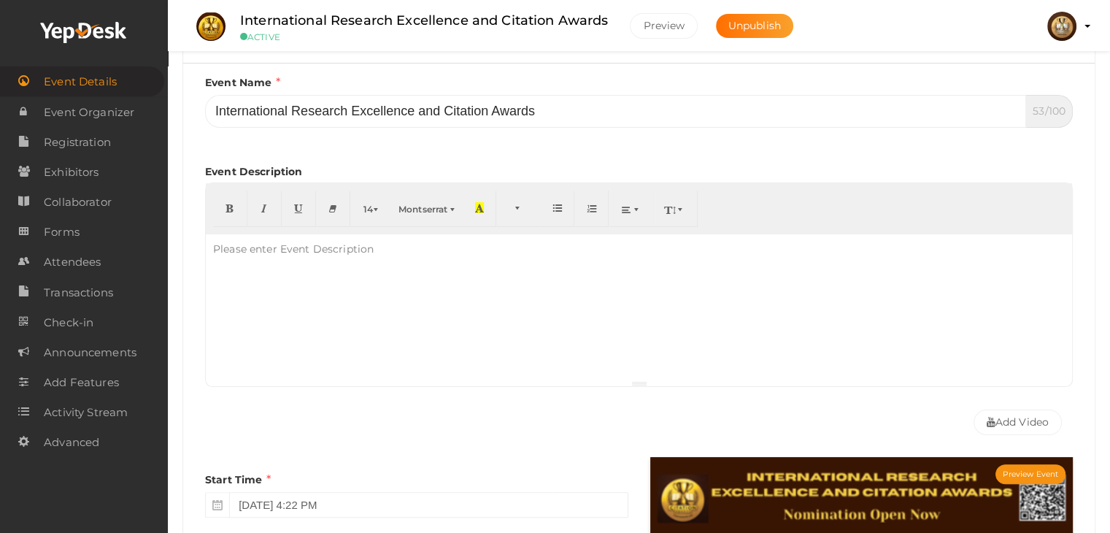
click at [294, 255] on div "Please enter Event Description" at bounding box center [293, 248] width 175 height 29
drag, startPoint x: 252, startPoint y: 258, endPoint x: 229, endPoint y: 261, distance: 22.8
click at [229, 261] on div "Please enter Event Description" at bounding box center [293, 248] width 175 height 29
paste div
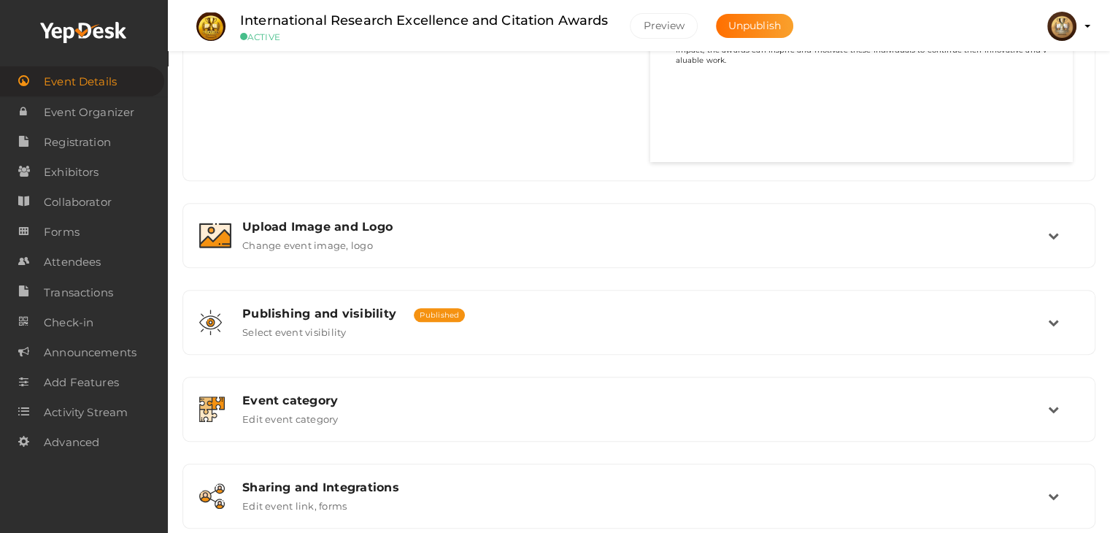
scroll to position [949, 0]
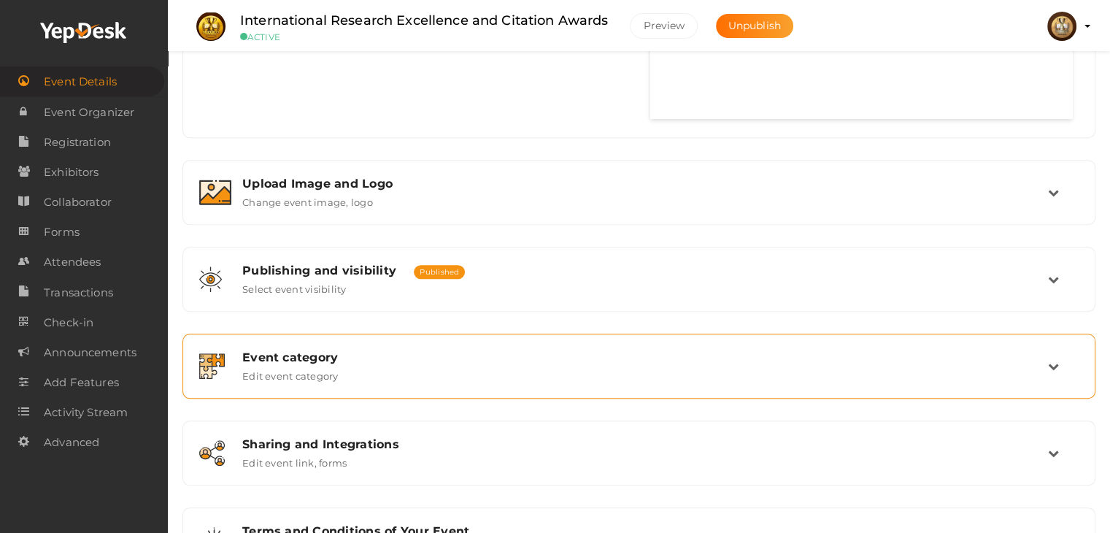
click at [326, 379] on label "Edit event category" at bounding box center [290, 373] width 96 height 18
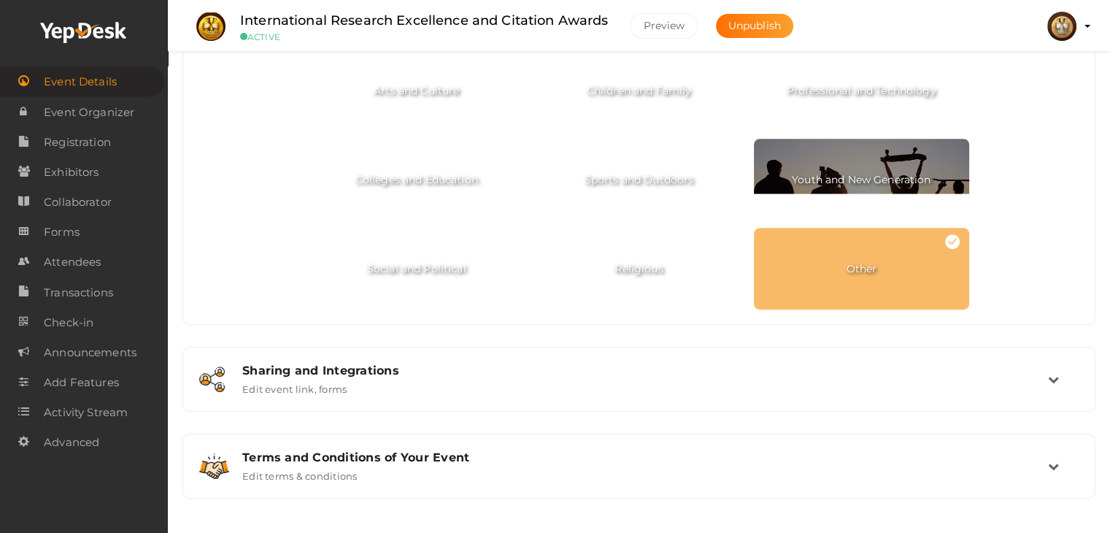
scroll to position [775, 0]
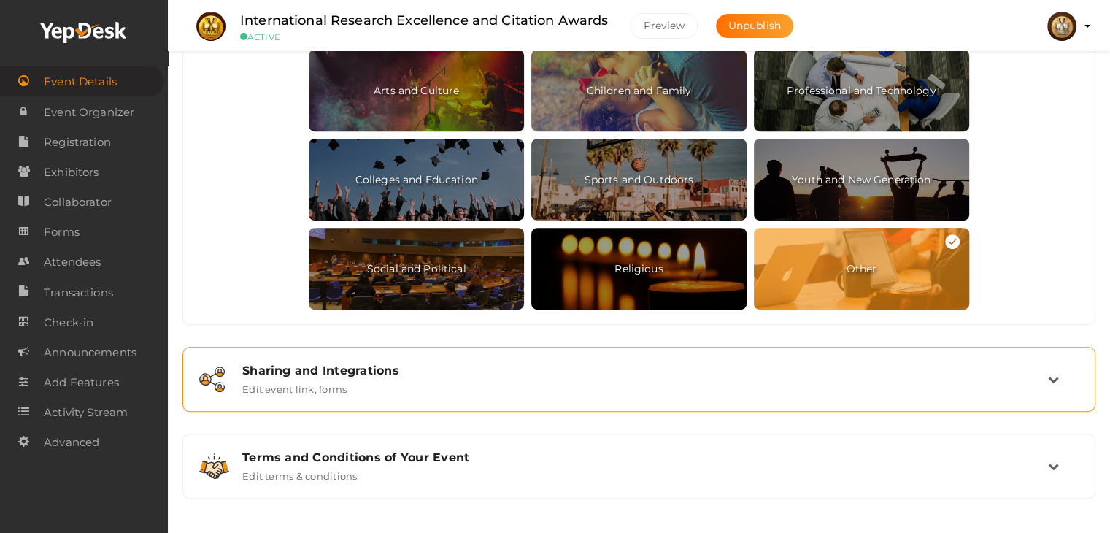
click at [312, 364] on div "Sharing and Integrations" at bounding box center [645, 371] width 806 height 14
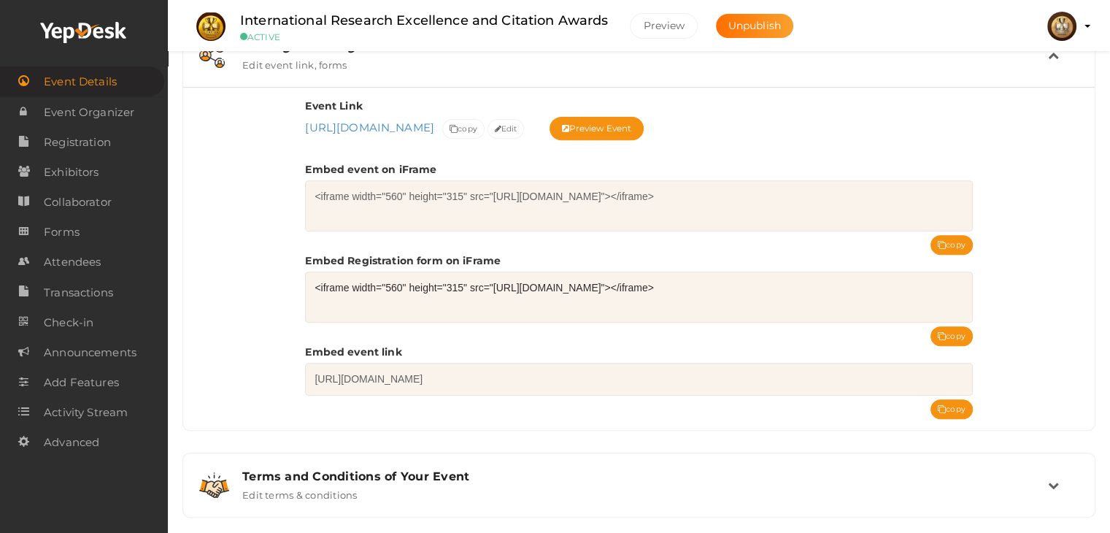
scroll to position [607, 0]
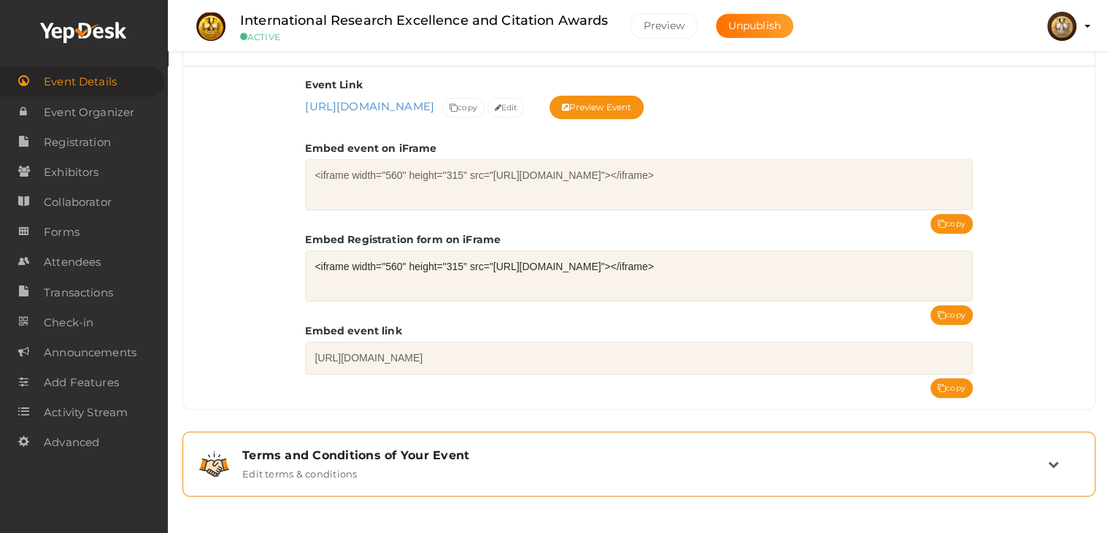
click at [427, 459] on div "Terms and Conditions of Your Event" at bounding box center [645, 455] width 806 height 14
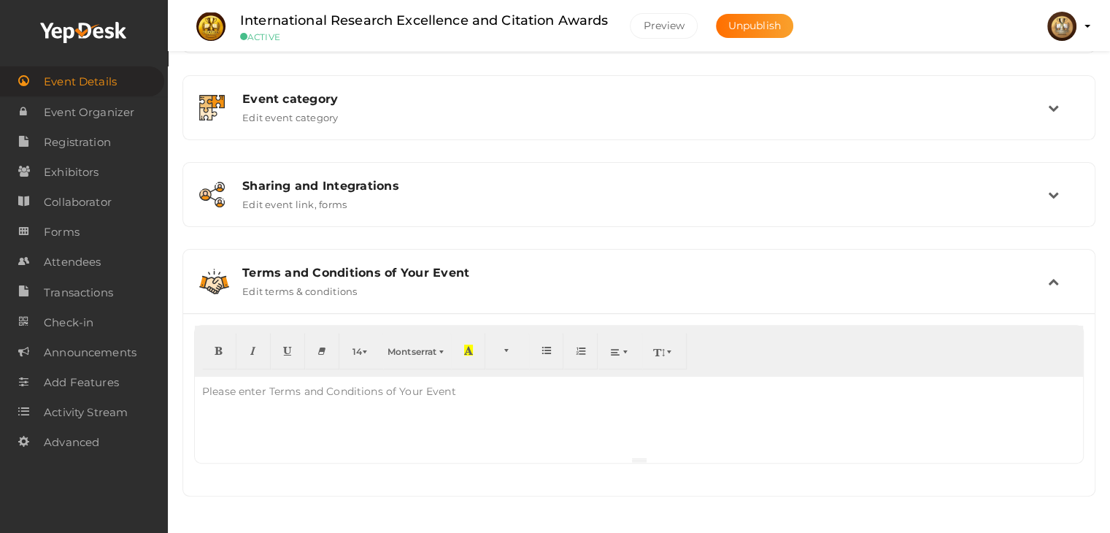
scroll to position [429, 0]
click at [362, 394] on div "Please enter Terms and Conditions of Your Event" at bounding box center [329, 391] width 269 height 29
paste div
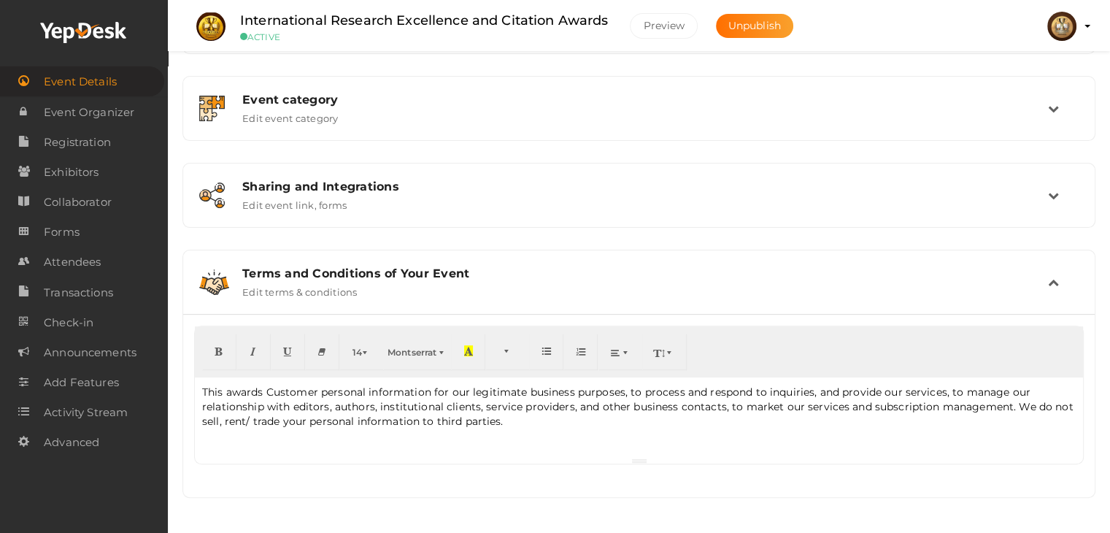
click at [1059, 282] on icon at bounding box center [1053, 282] width 11 height 11
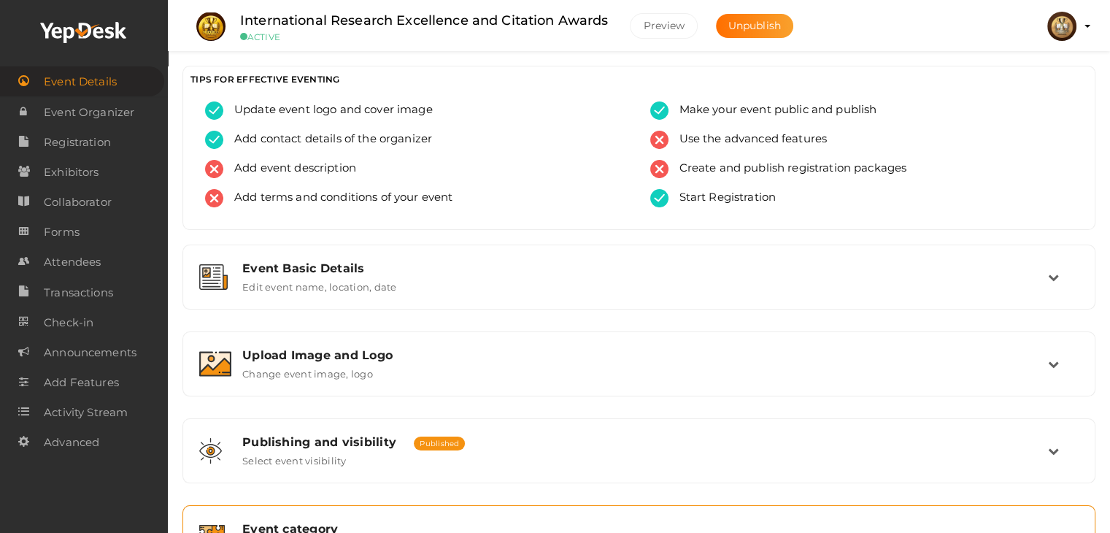
scroll to position [0, 0]
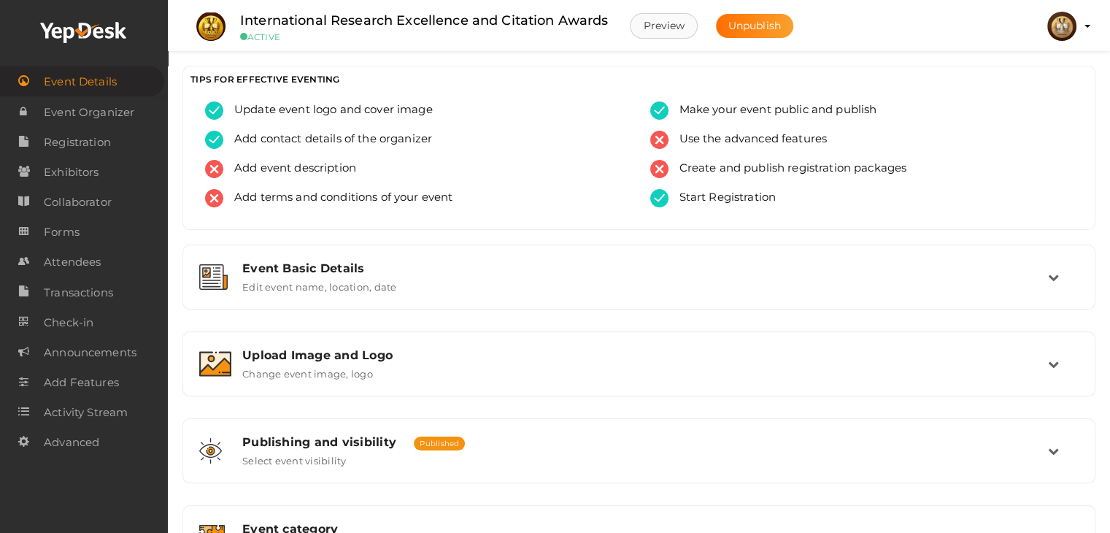
click at [667, 26] on button "Preview" at bounding box center [664, 26] width 68 height 26
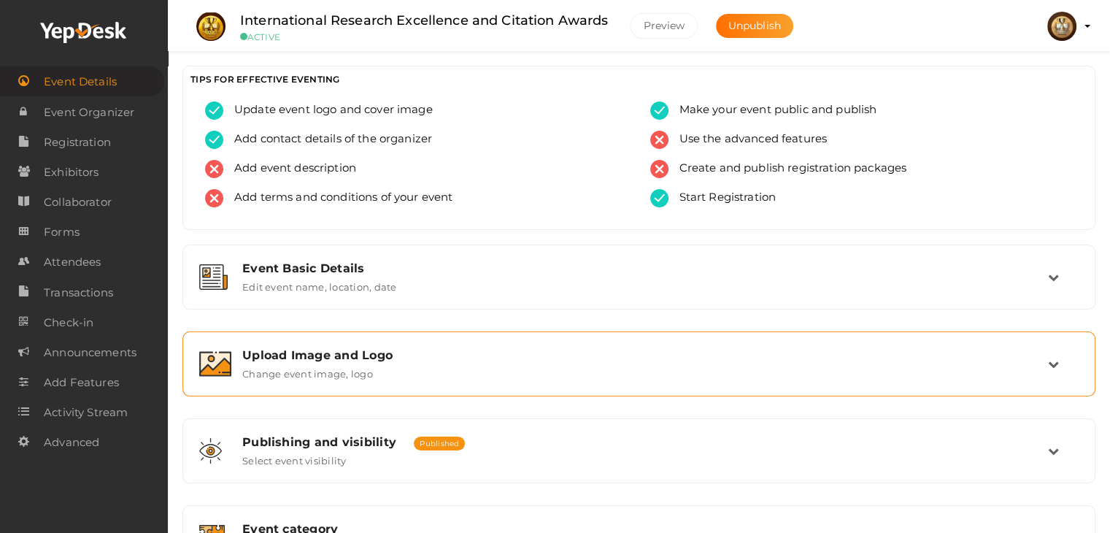
scroll to position [246, 0]
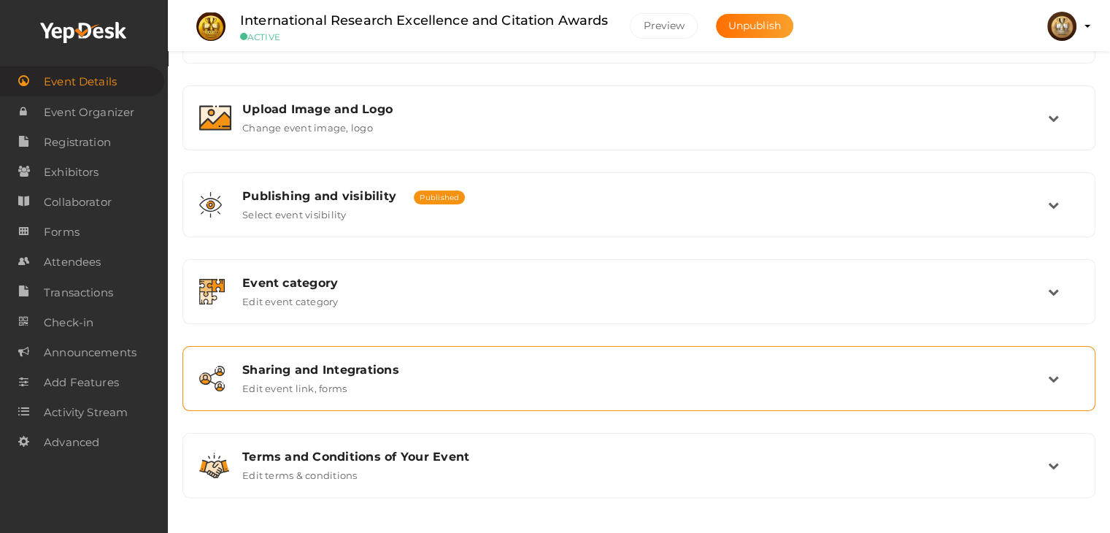
click at [420, 391] on div "Sharing and Integrations Edit event link, forms" at bounding box center [639, 378] width 817 height 31
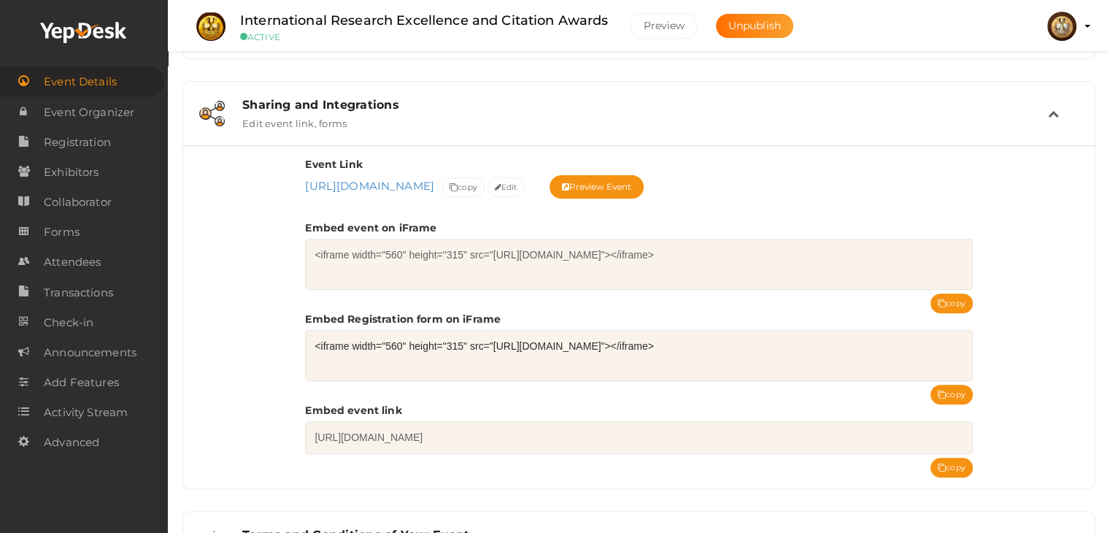
scroll to position [607, 0]
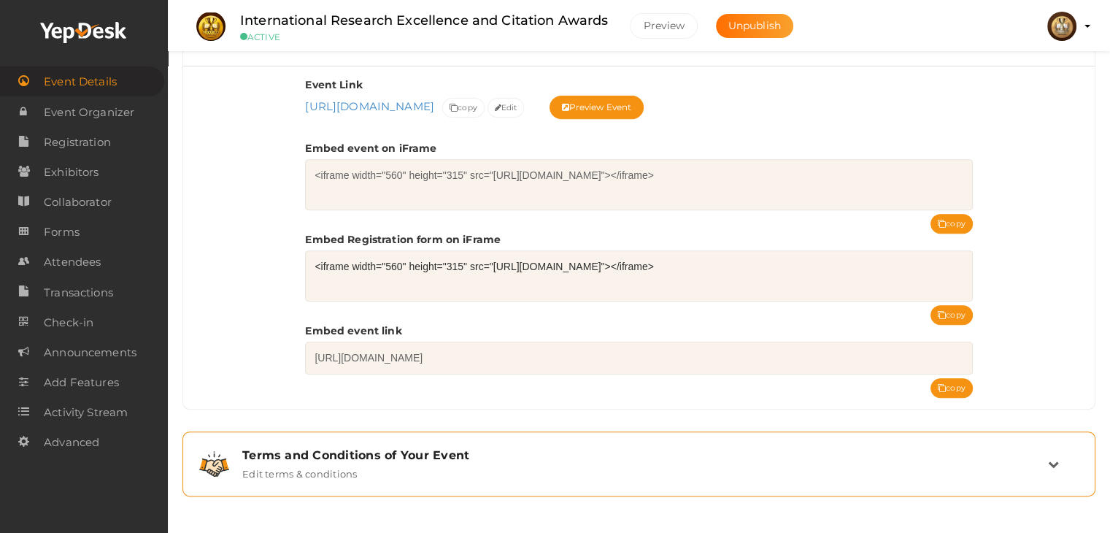
click at [418, 461] on div "Terms and Conditions of Your Event" at bounding box center [645, 455] width 806 height 14
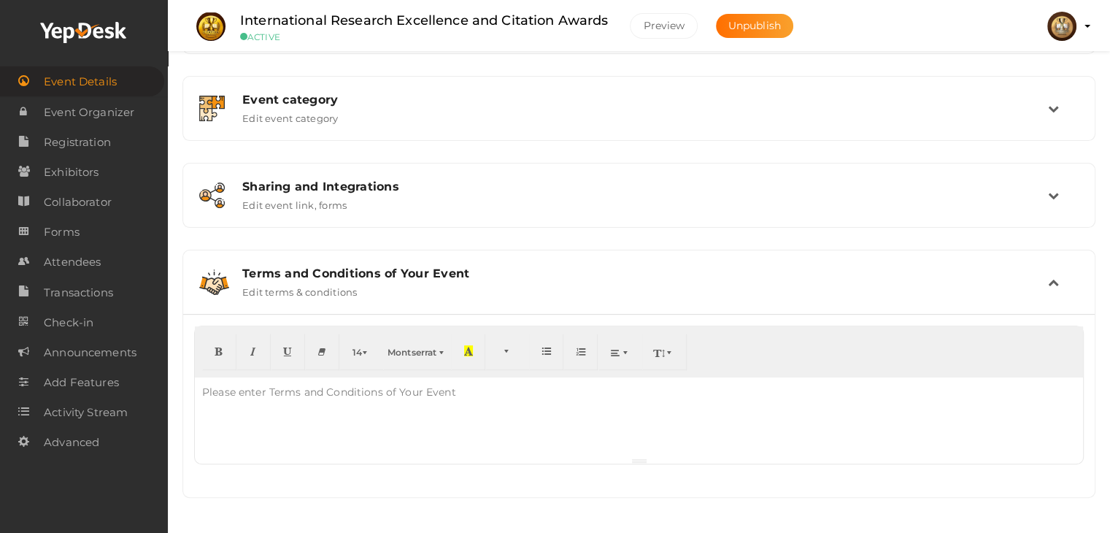
scroll to position [429, 0]
click at [346, 405] on div at bounding box center [639, 417] width 888 height 80
click at [231, 396] on div "Please enter Terms and Conditions of Your Event" at bounding box center [329, 391] width 269 height 29
paste div
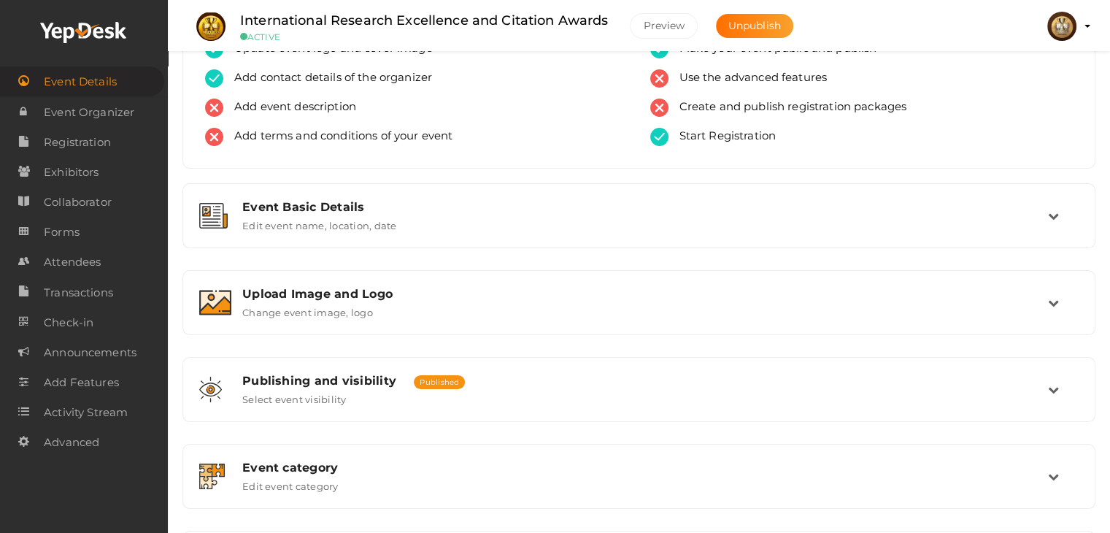
scroll to position [0, 0]
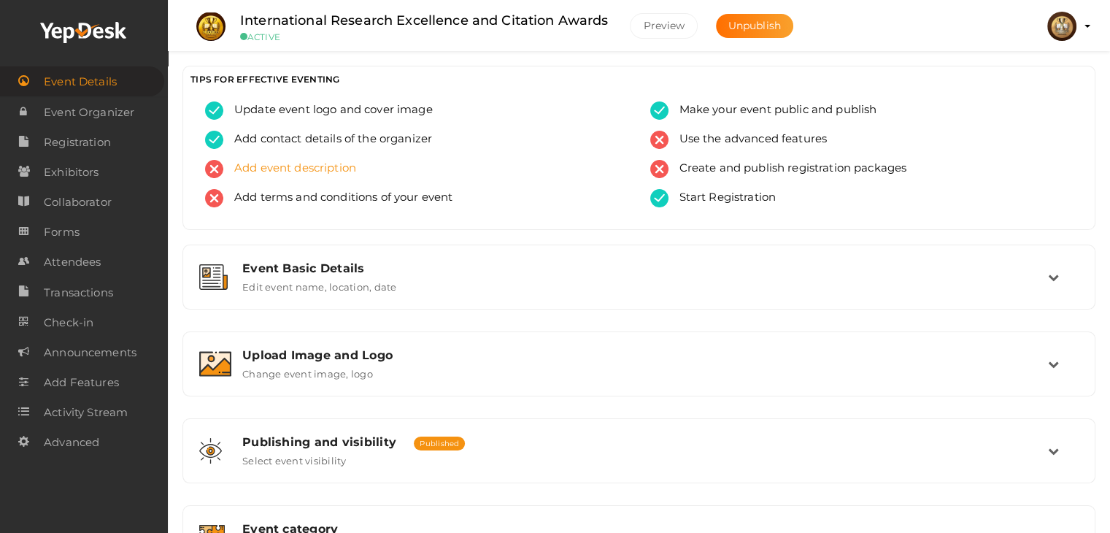
click at [313, 166] on span "Add event description" at bounding box center [289, 169] width 133 height 18
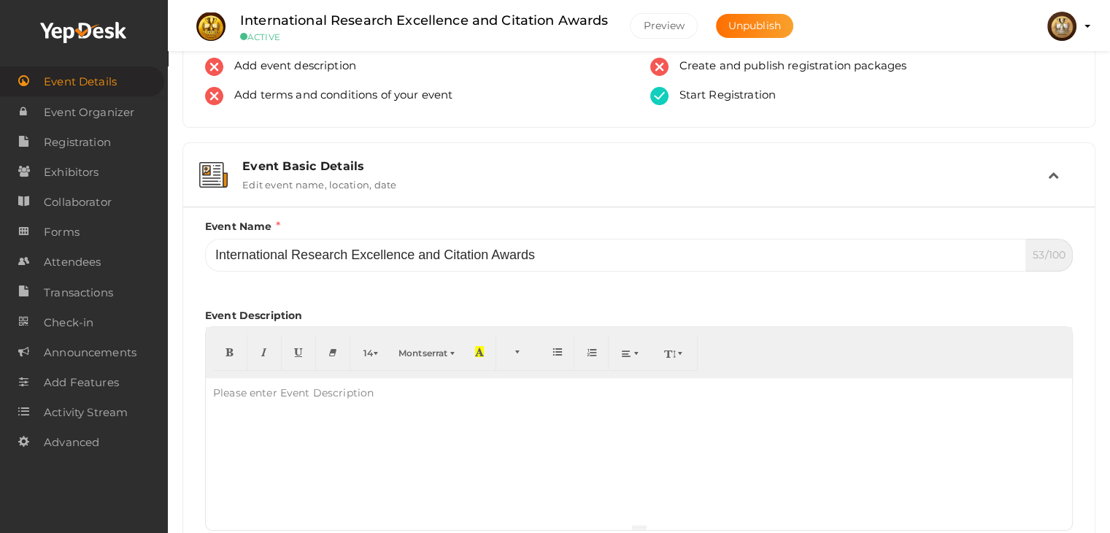
scroll to position [219, 0]
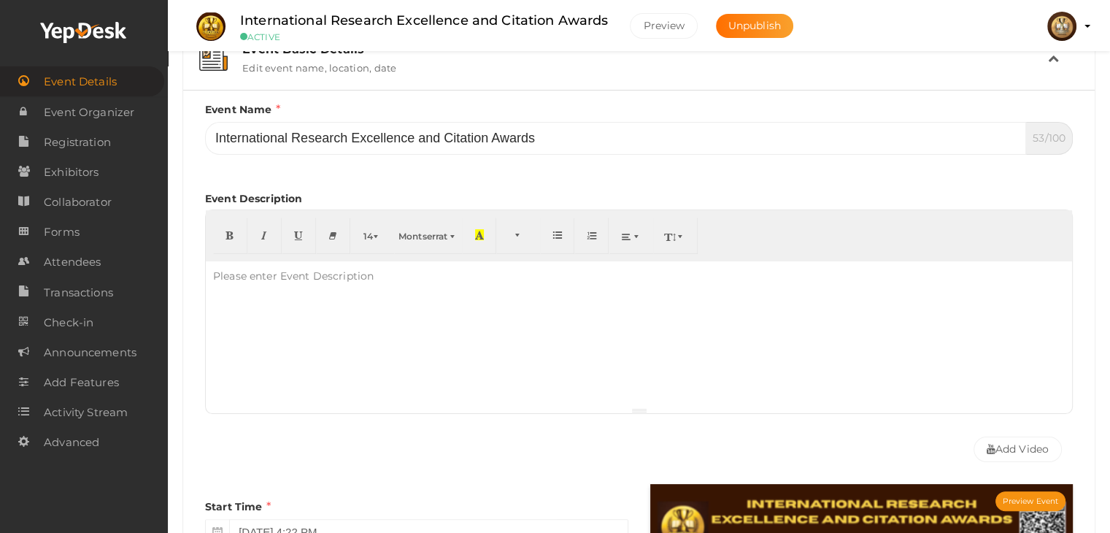
click at [261, 269] on div "Please enter Event Description" at bounding box center [293, 275] width 175 height 29
paste div
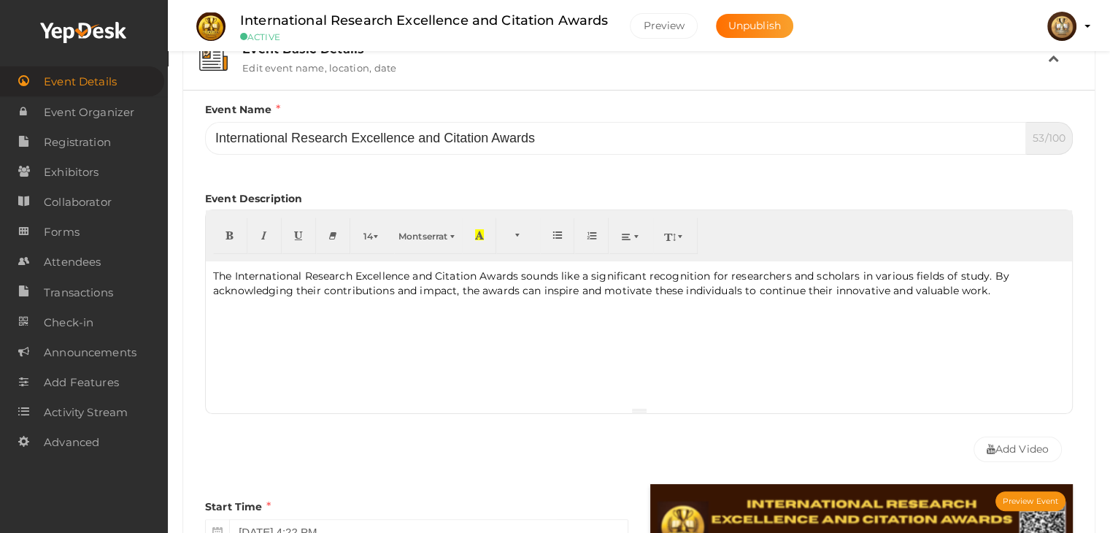
scroll to position [0, 0]
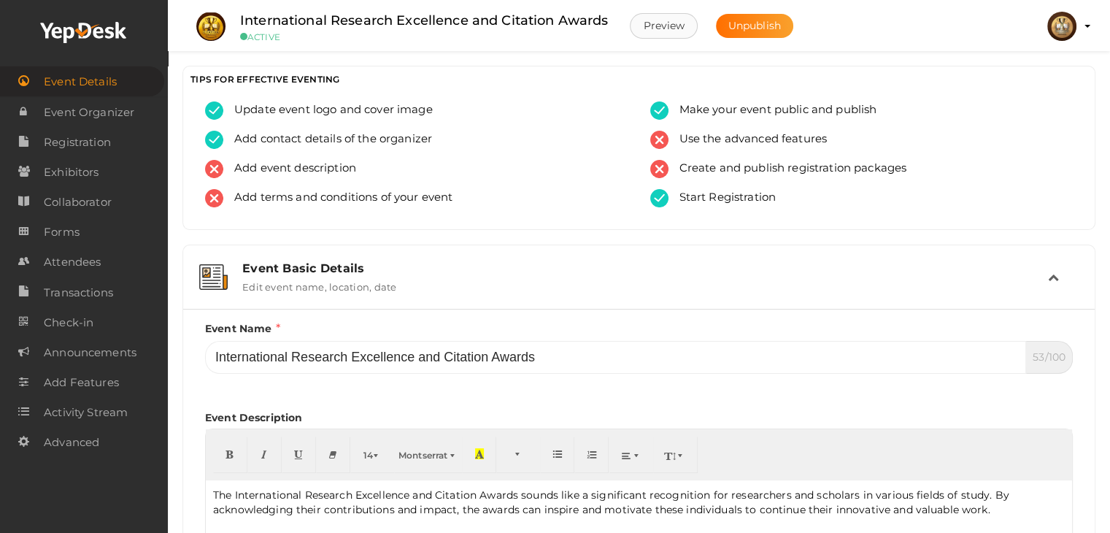
click at [666, 24] on button "Preview" at bounding box center [664, 26] width 68 height 26
click at [748, 19] on span "Unpublish" at bounding box center [755, 25] width 53 height 13
click at [749, 26] on span "Publish" at bounding box center [748, 25] width 39 height 13
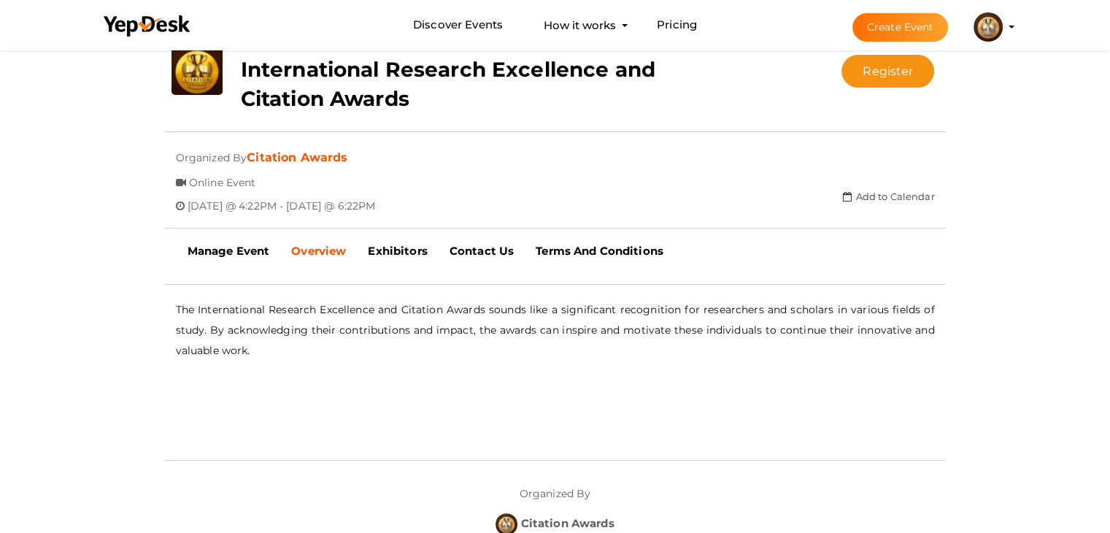
scroll to position [365, 0]
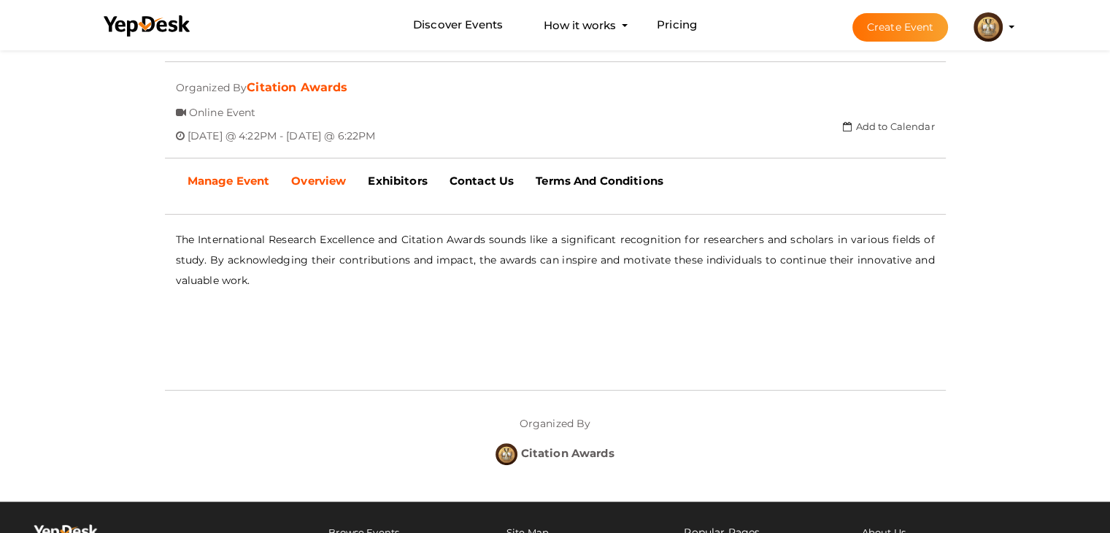
click at [238, 176] on b "Manage Event" at bounding box center [229, 181] width 82 height 14
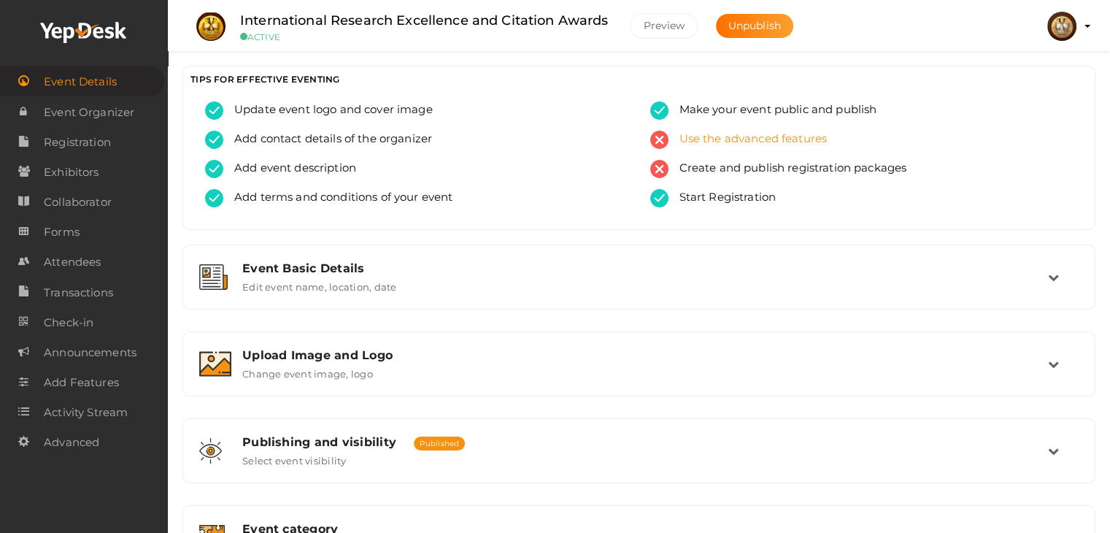
click at [730, 139] on span "Use the advanced features" at bounding box center [748, 140] width 159 height 18
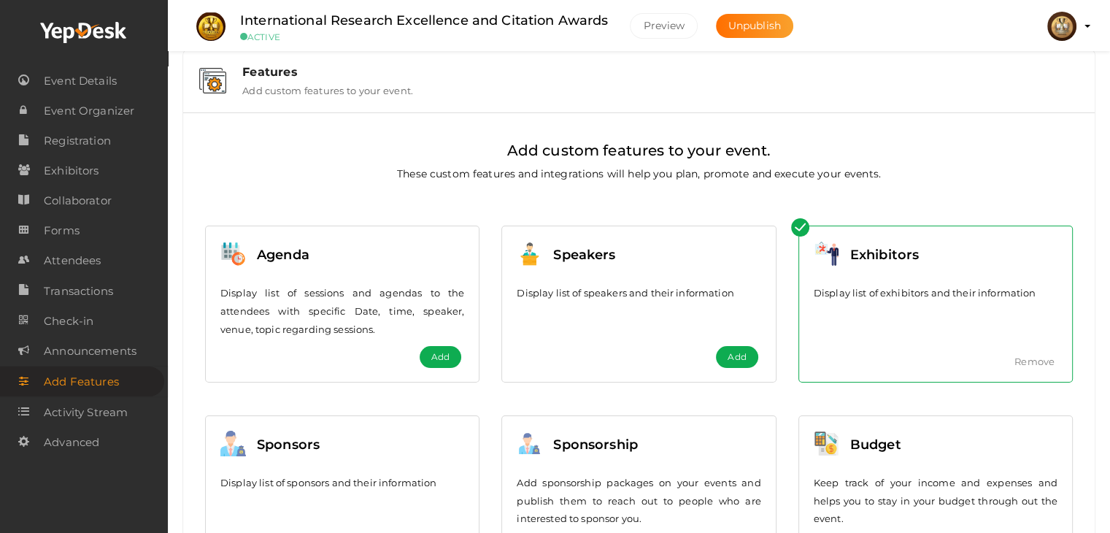
scroll to position [9, 0]
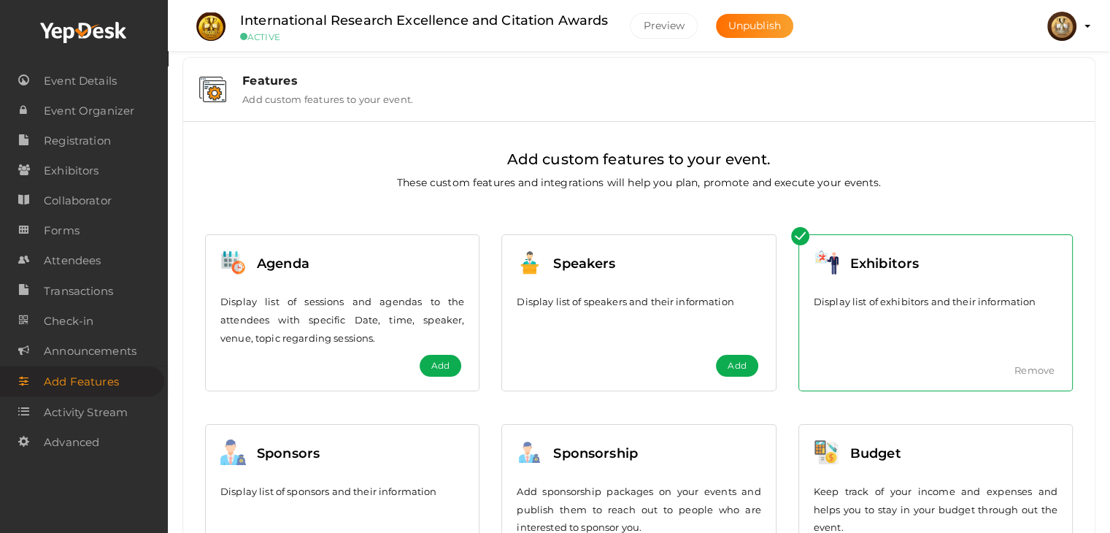
click at [796, 235] on img at bounding box center [800, 236] width 18 height 18
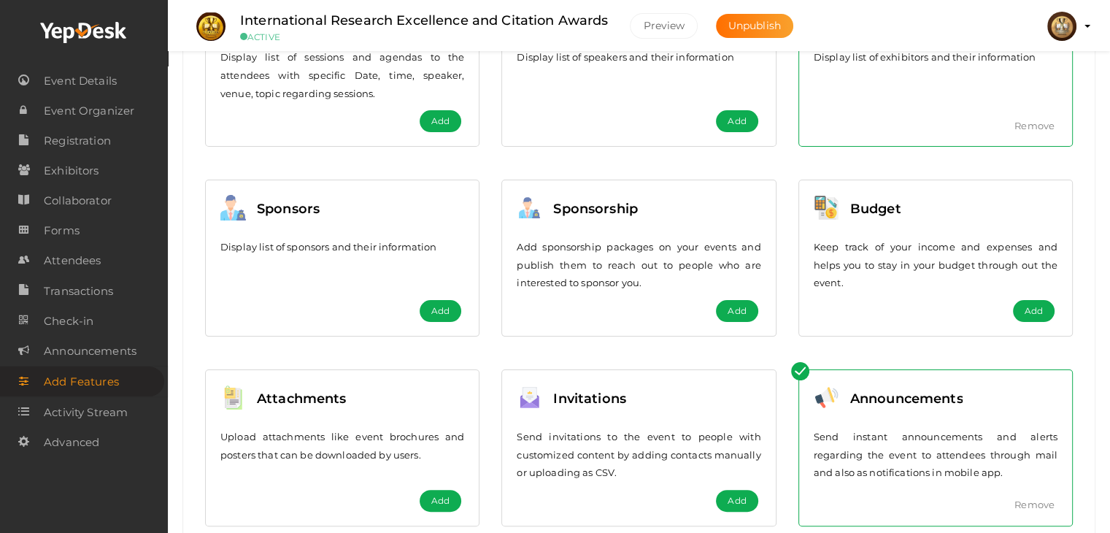
scroll to position [301, 0]
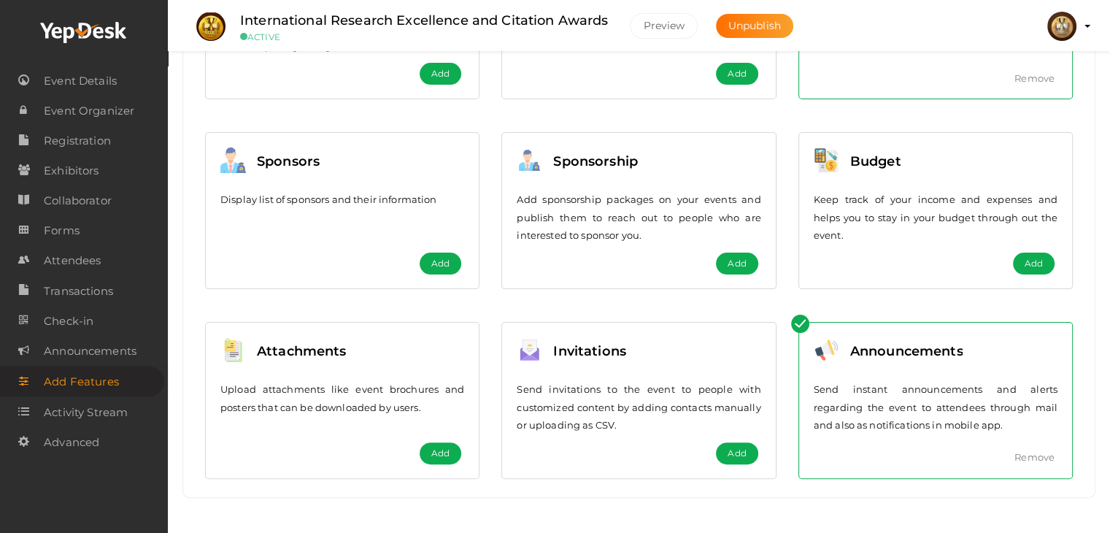
click at [438, 77] on span "Add" at bounding box center [440, 73] width 18 height 15
click at [743, 77] on span "Add" at bounding box center [737, 73] width 18 height 15
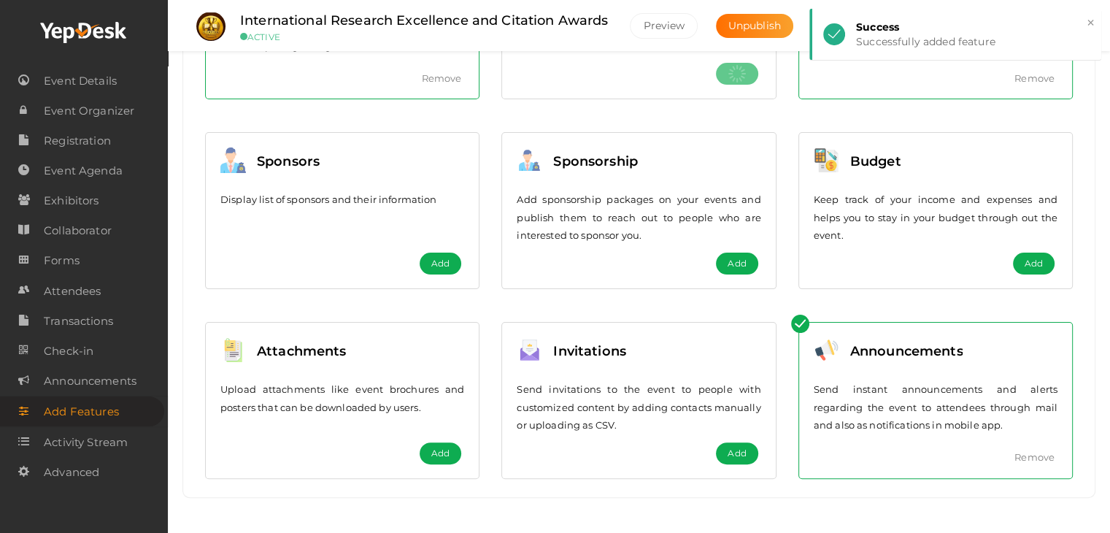
click at [742, 266] on span "Add" at bounding box center [737, 263] width 18 height 15
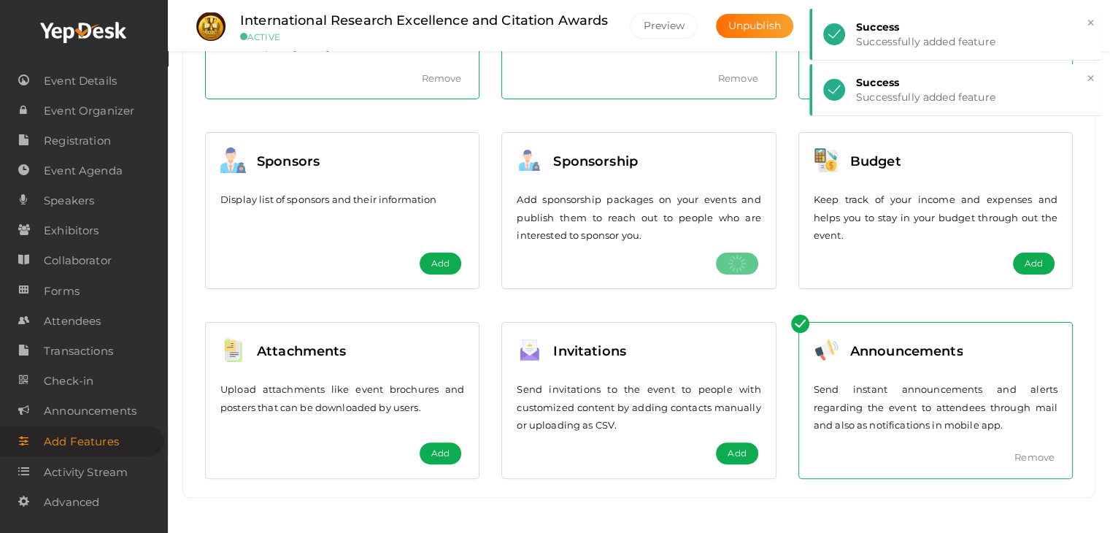
click at [436, 258] on span "Add" at bounding box center [440, 263] width 18 height 15
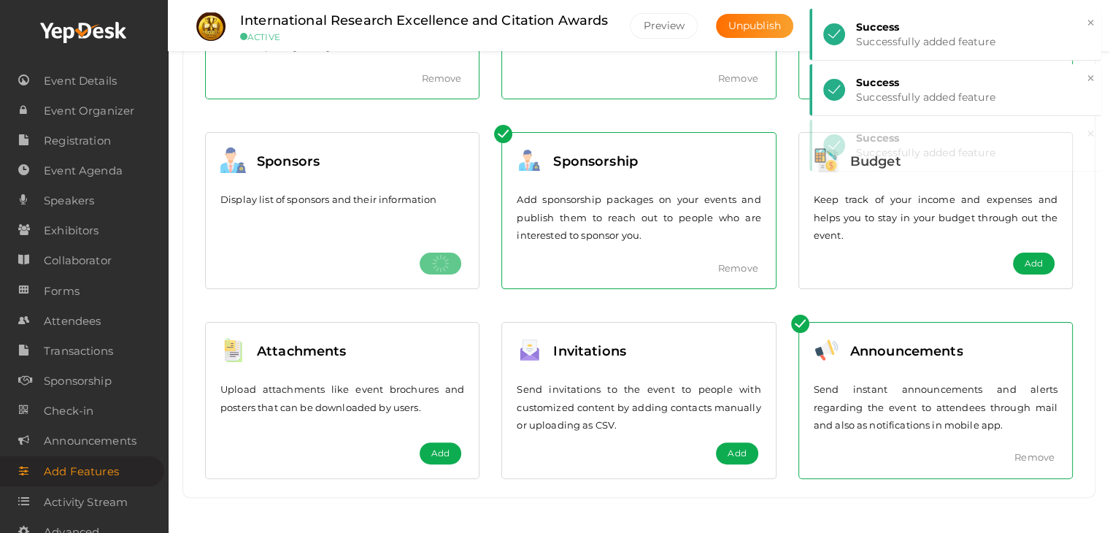
drag, startPoint x: 432, startPoint y: 461, endPoint x: 450, endPoint y: 458, distance: 17.7
click at [434, 461] on button "Add" at bounding box center [441, 453] width 42 height 22
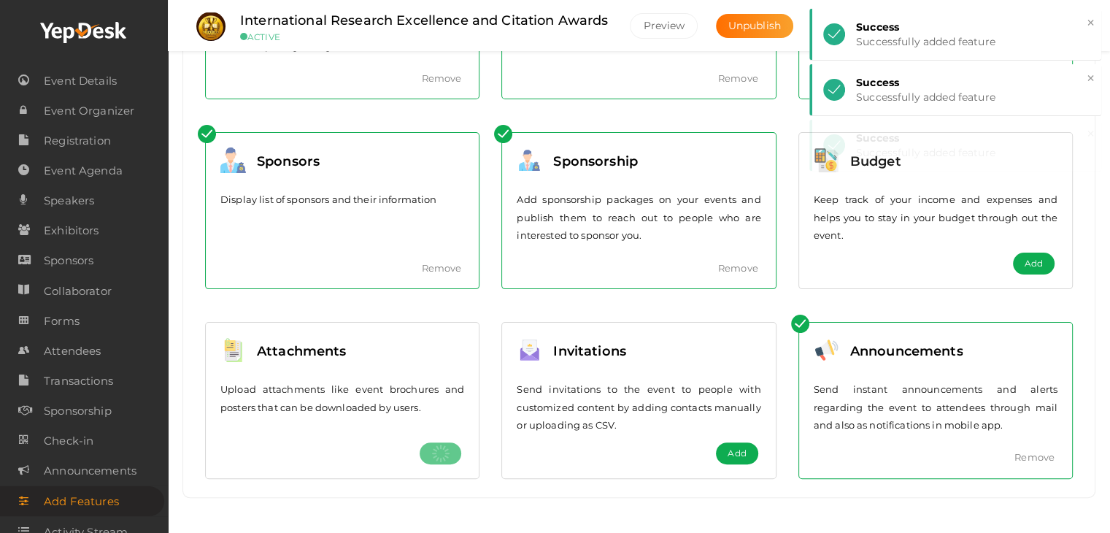
click at [737, 451] on span "Add" at bounding box center [737, 453] width 18 height 15
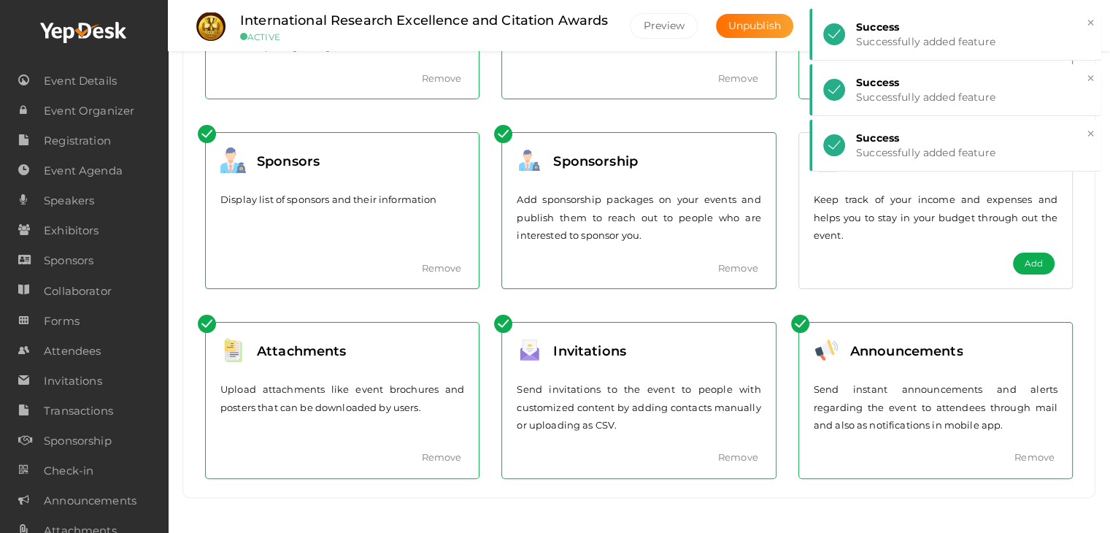
click at [1042, 266] on span "Add" at bounding box center [1034, 263] width 18 height 15
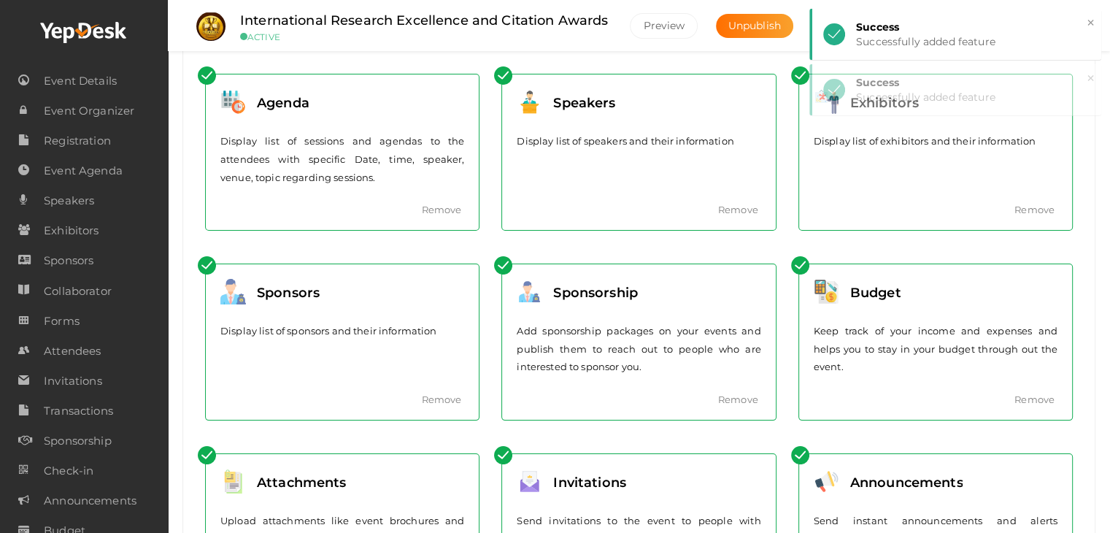
scroll to position [0, 0]
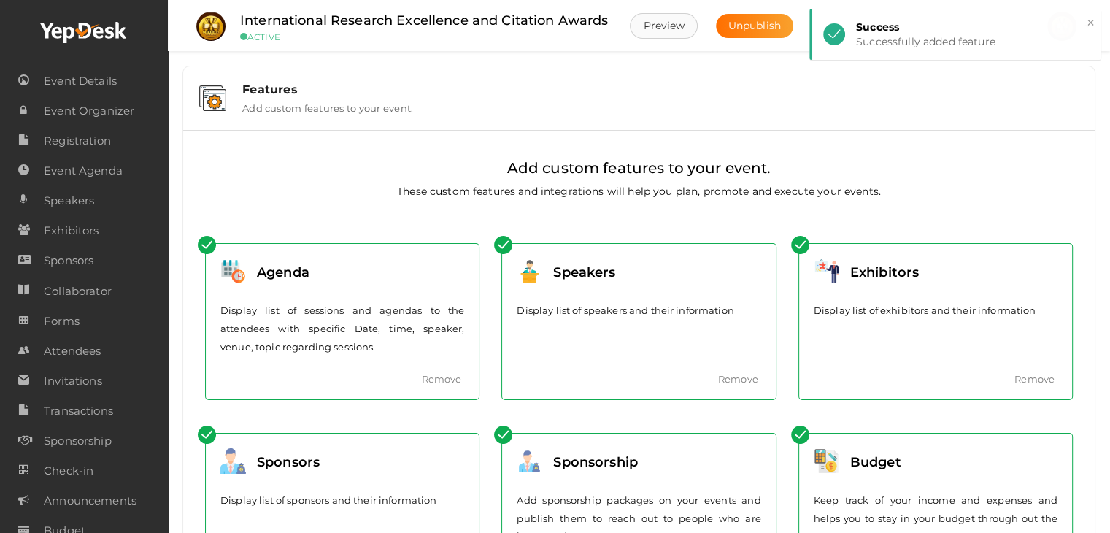
click at [674, 28] on button "Preview" at bounding box center [664, 26] width 68 height 26
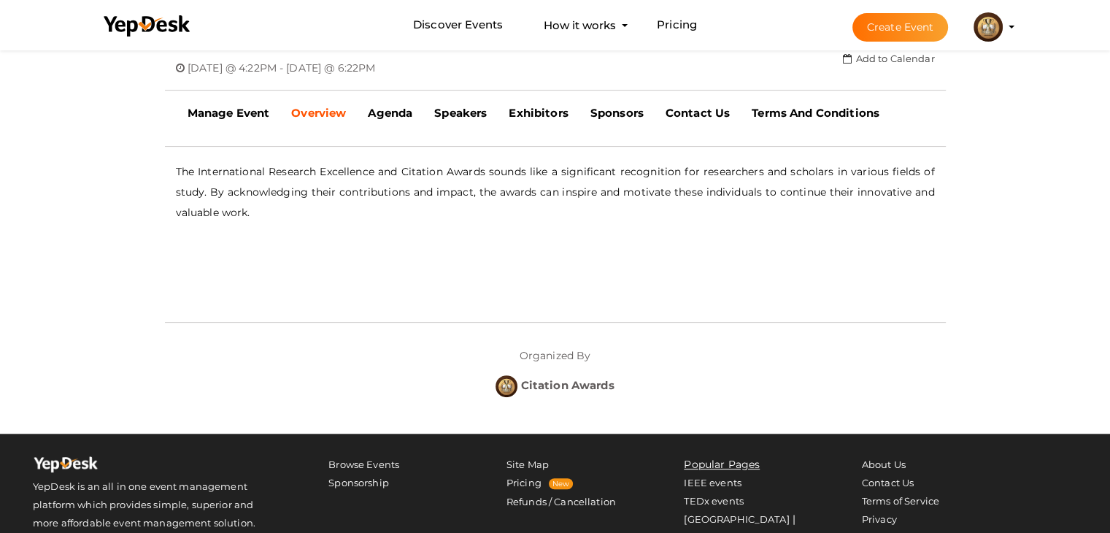
scroll to position [438, 0]
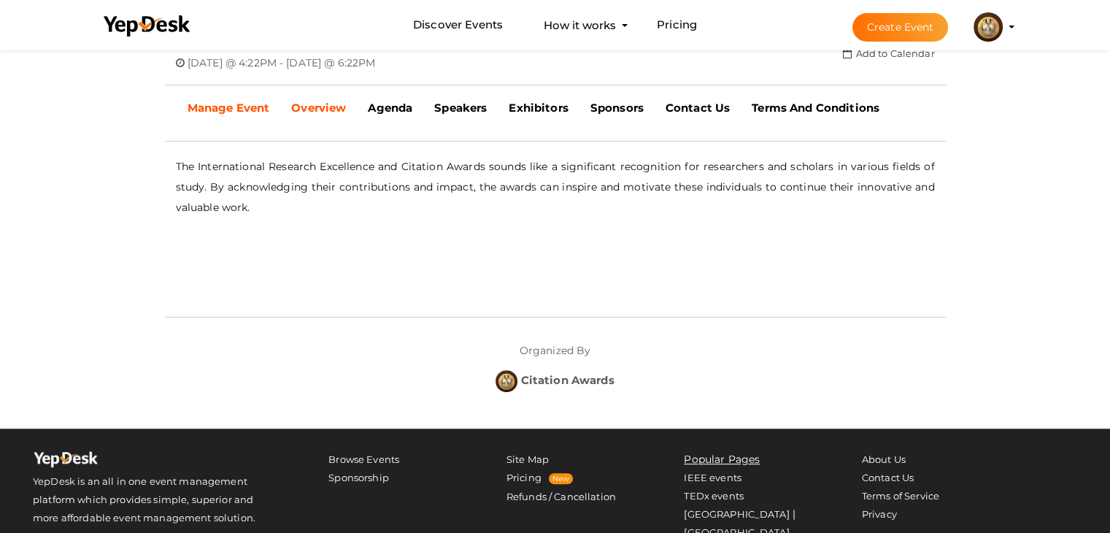
click at [242, 107] on b "Manage Event" at bounding box center [229, 108] width 82 height 14
